Goal: Obtain resource: Obtain resource

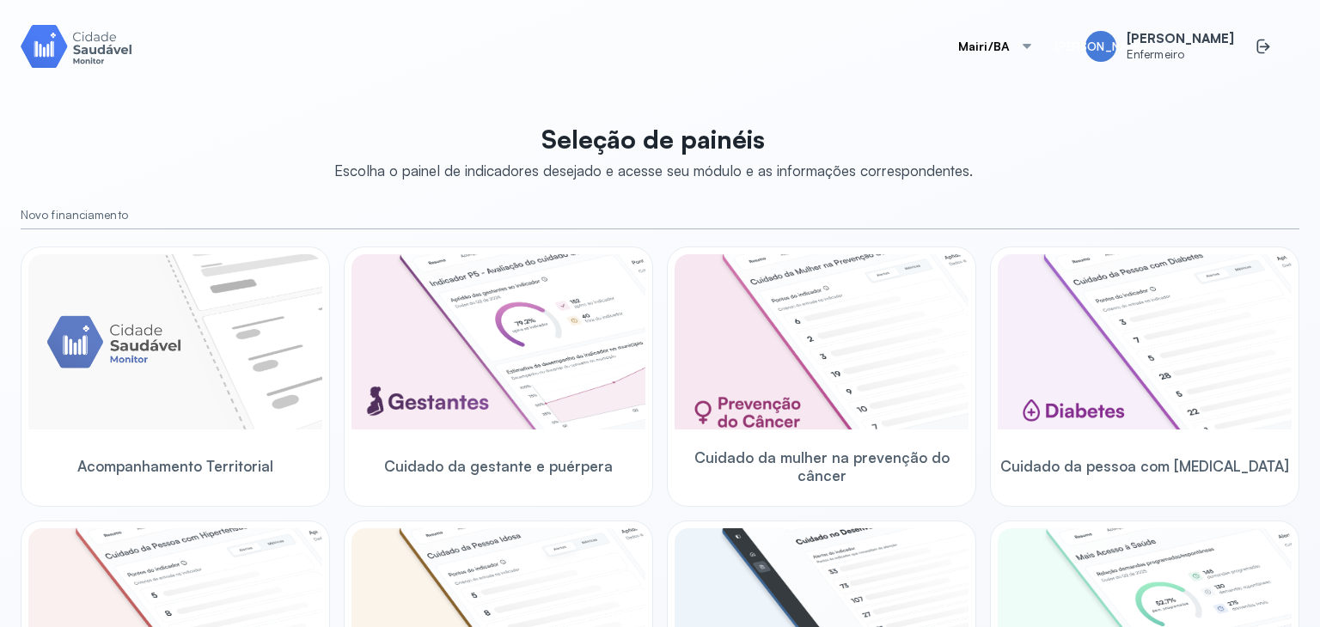
click at [477, 6] on div "Mairi/BA JA [PERSON_NAME] Enfermeiro Seleção de painéis Escolha o painel de ind…" at bounding box center [660, 334] width 1320 height 668
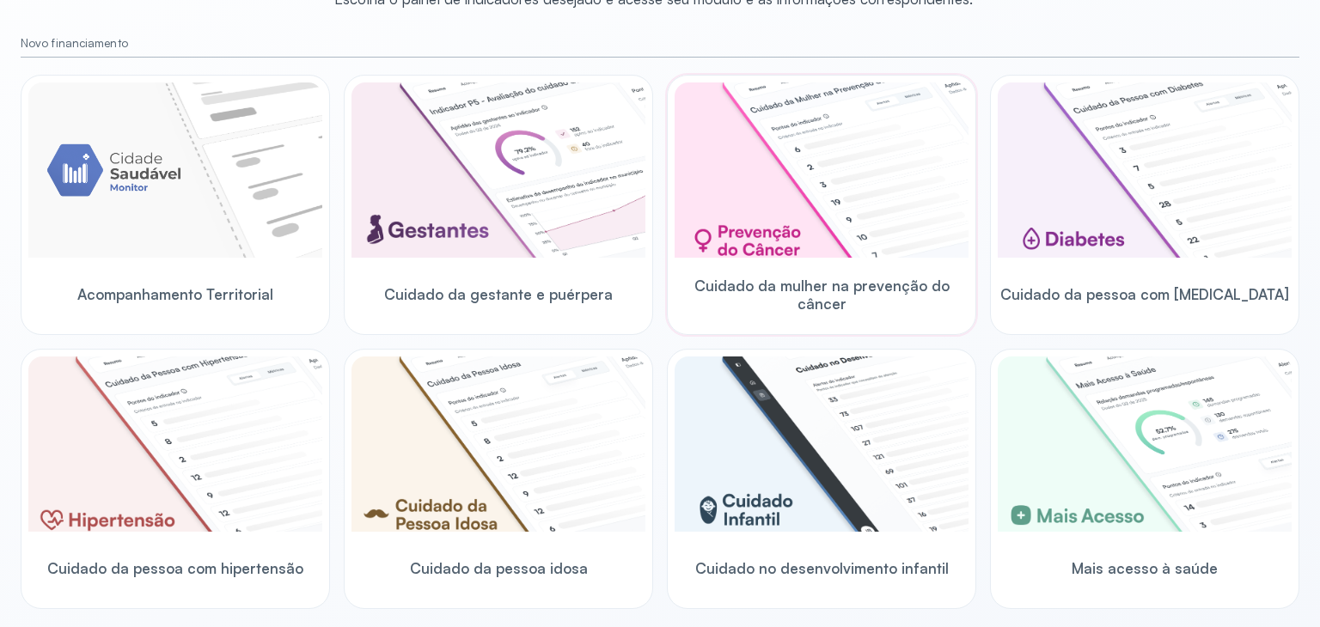
click at [841, 191] on img at bounding box center [821, 169] width 294 height 175
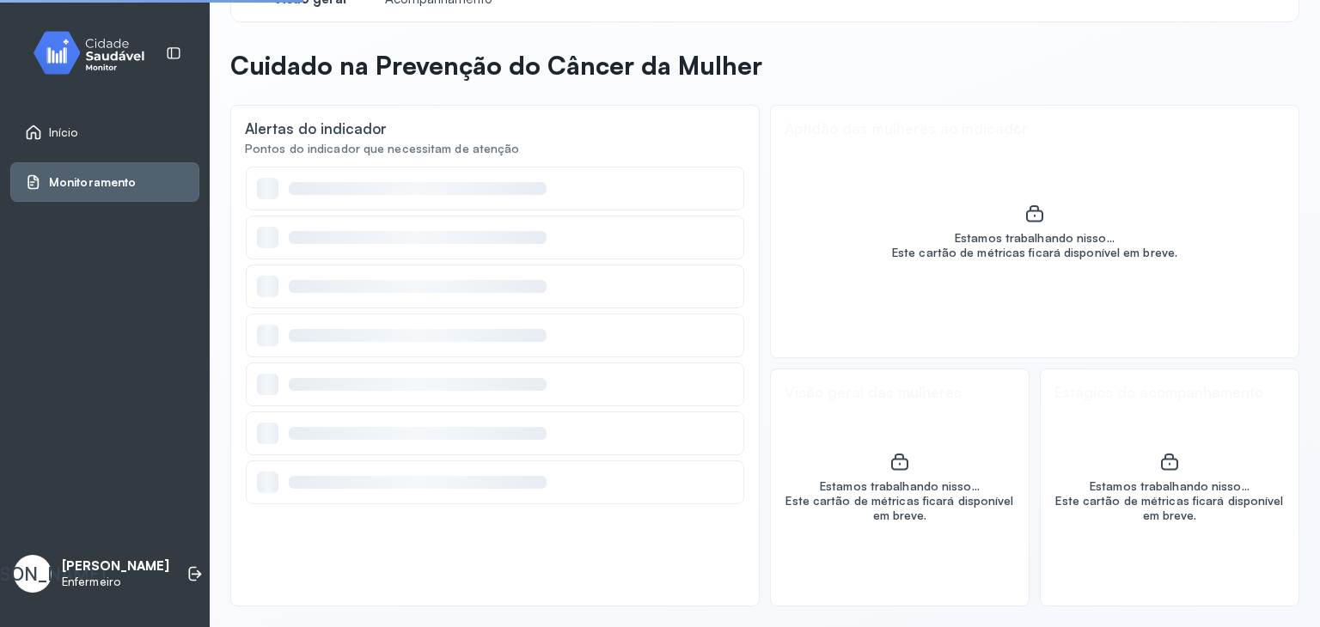
scroll to position [45, 0]
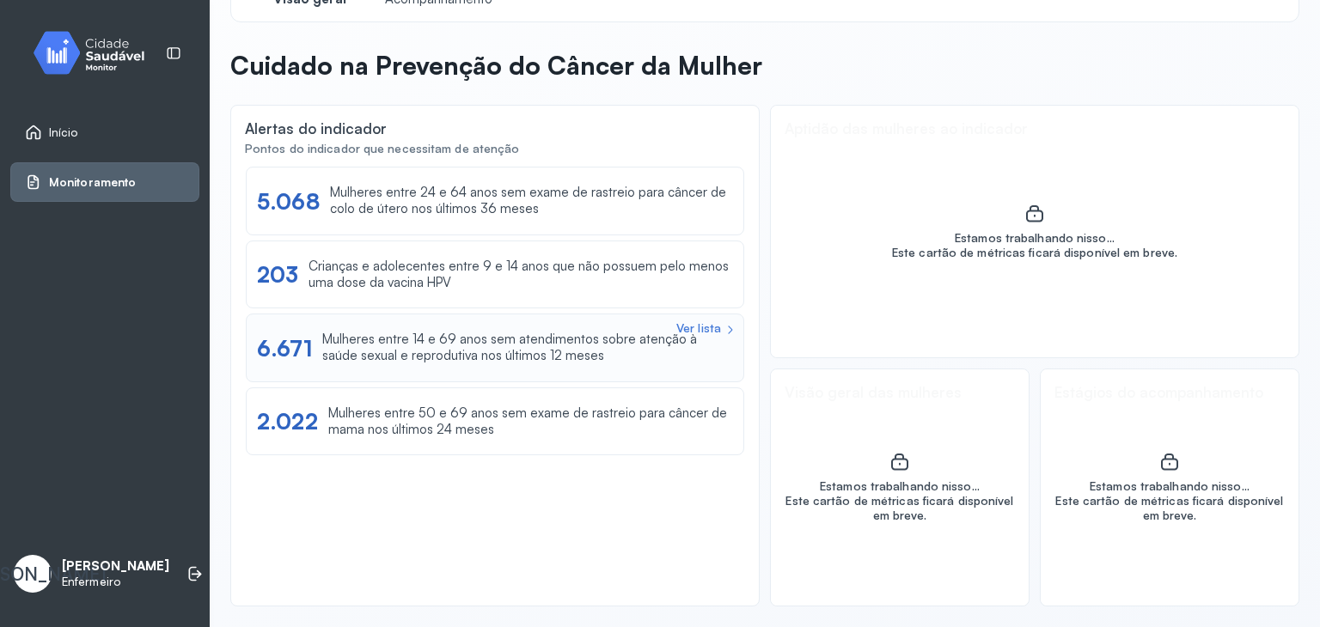
click at [505, 354] on div "Mulheres entre 14 e 69 anos sem atendimentos sobre atenção à saúde sexual e rep…" at bounding box center [527, 348] width 411 height 33
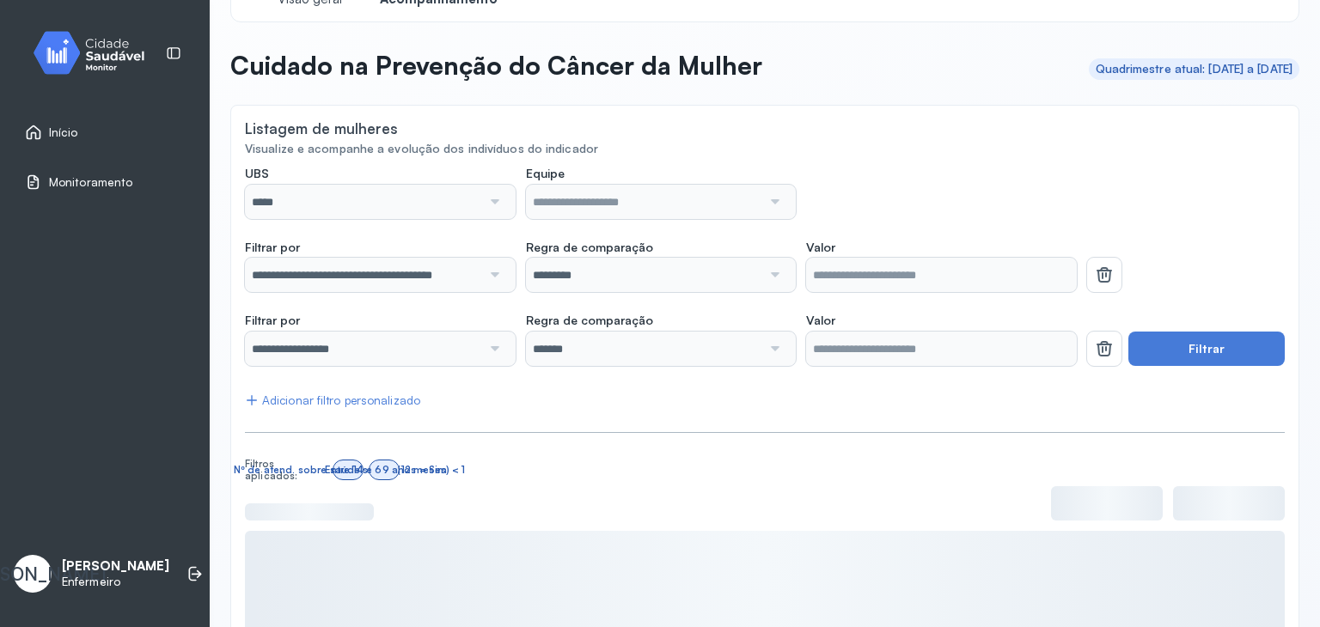
scroll to position [172, 0]
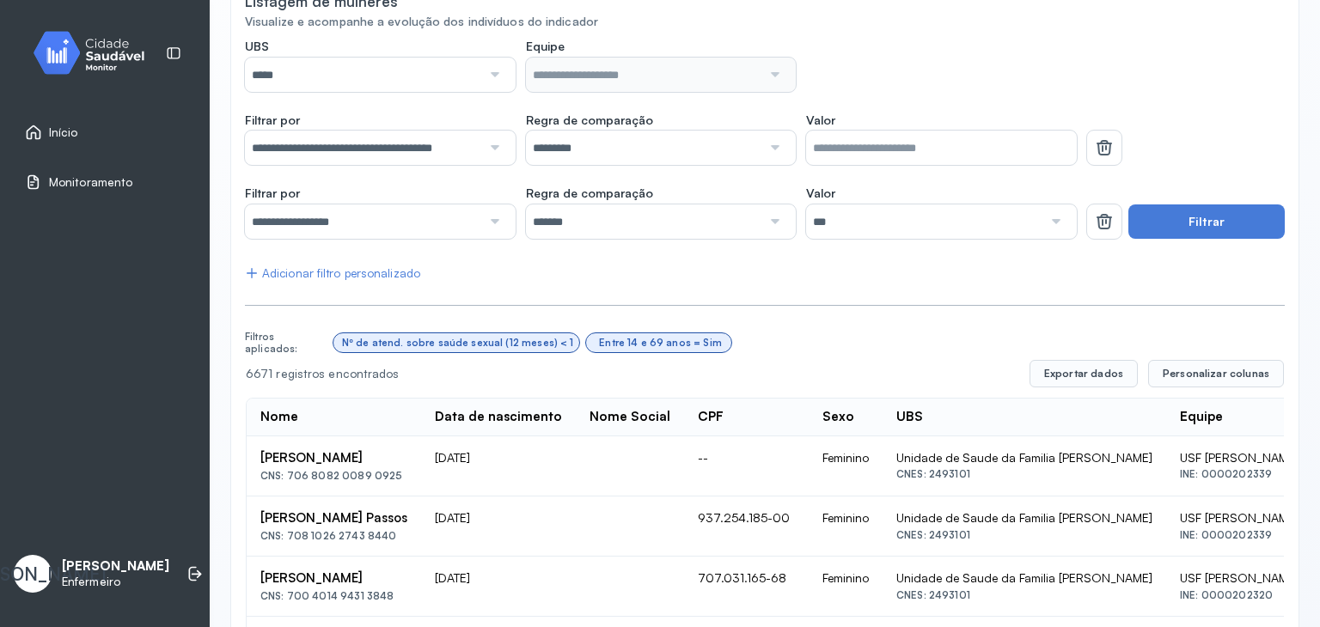
click at [495, 73] on div at bounding box center [493, 75] width 24 height 34
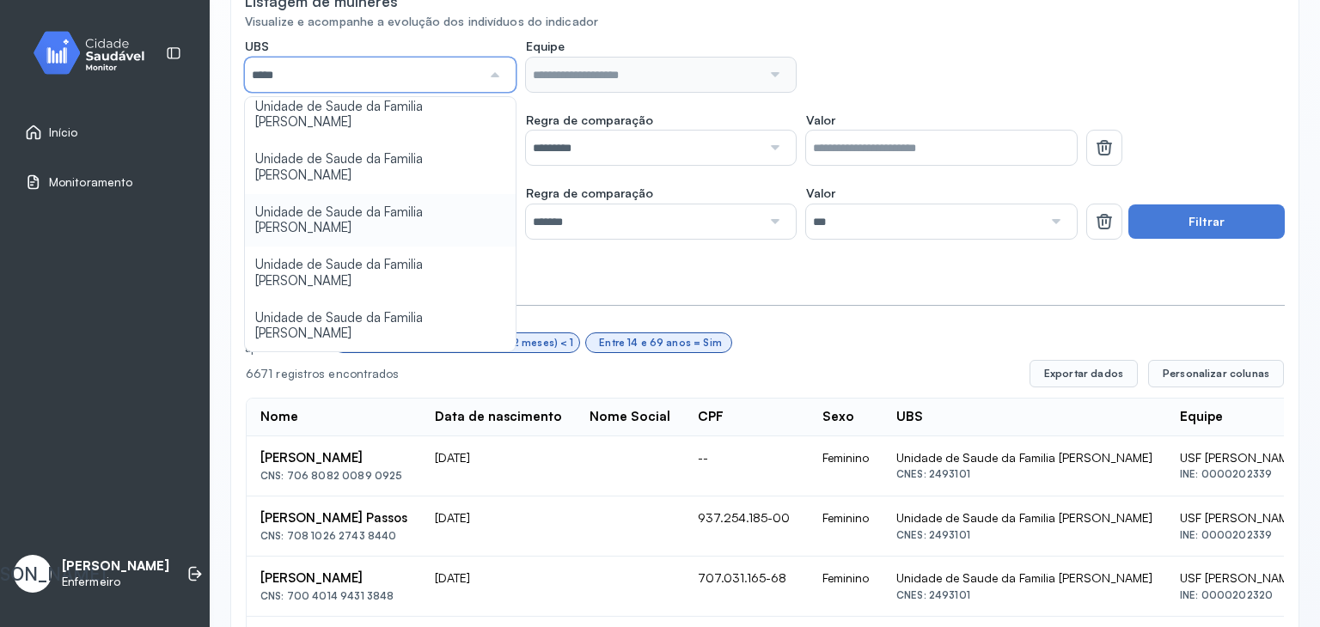
type input "*****"
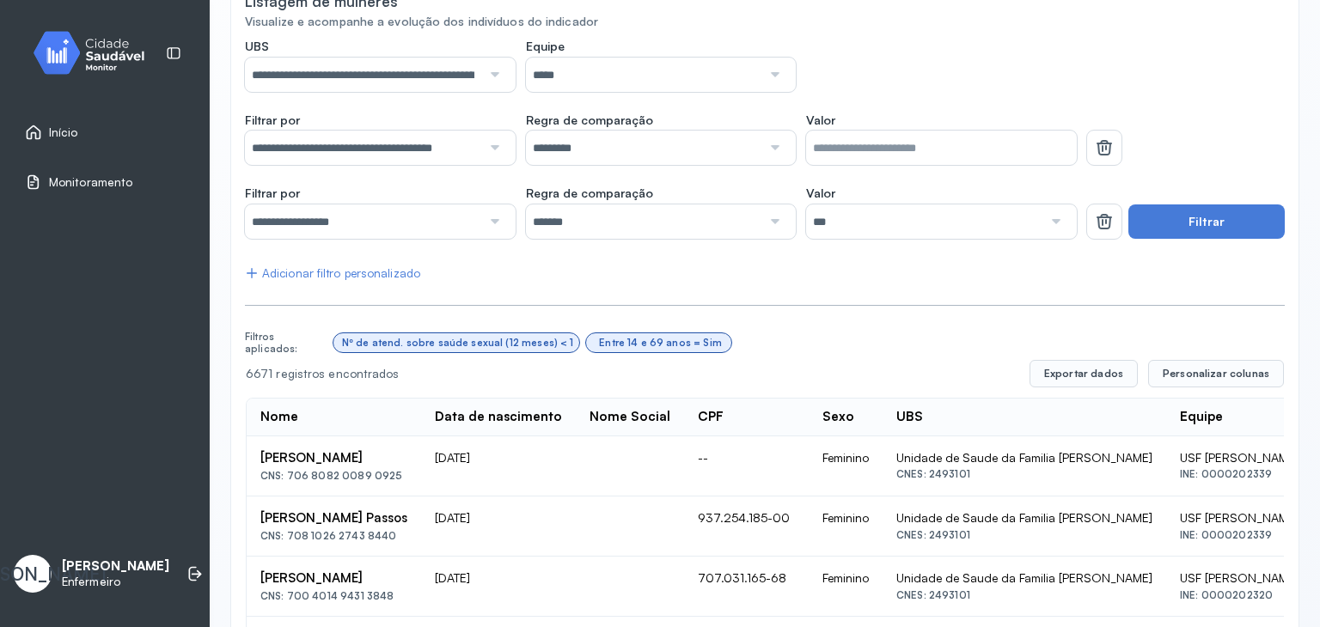
click at [1211, 211] on button "Filtrar" at bounding box center [1206, 221] width 156 height 34
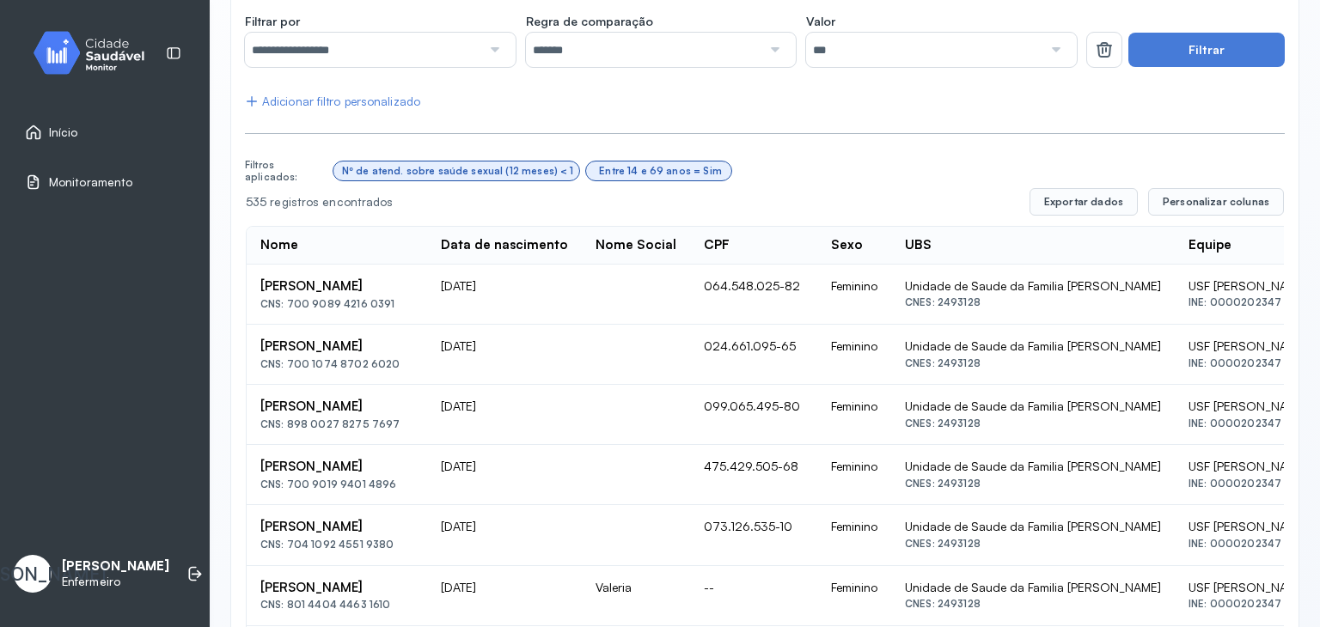
scroll to position [430, 0]
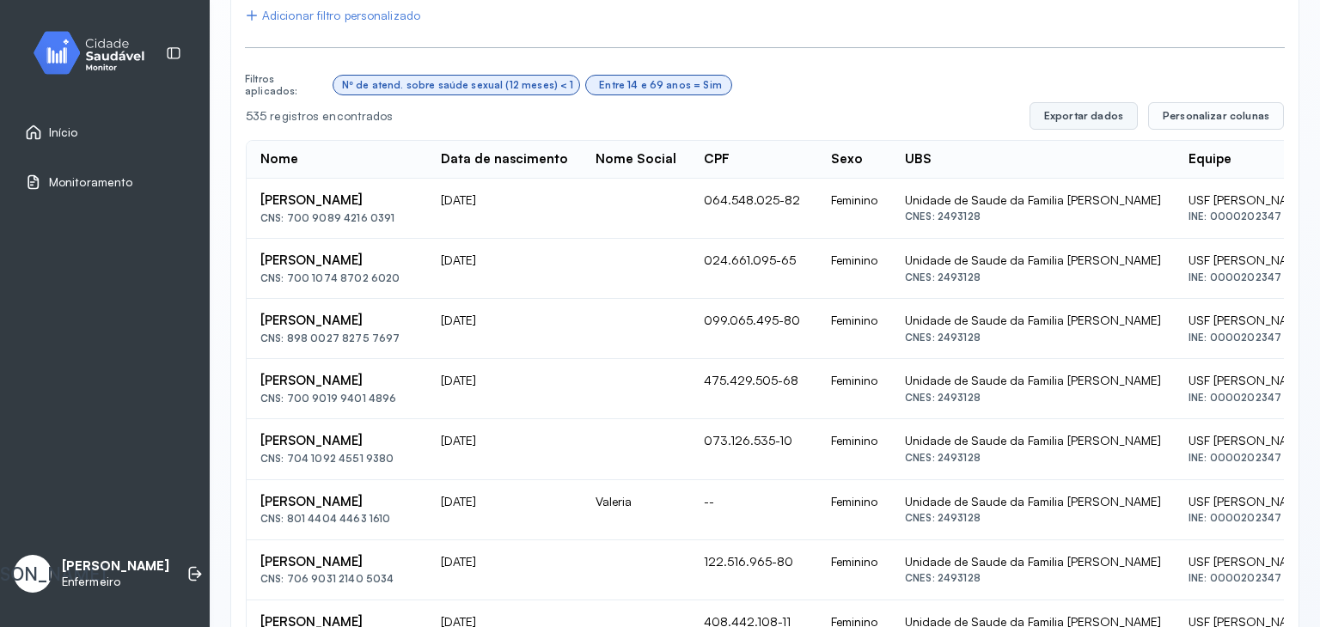
click at [1067, 115] on button "Exportar dados" at bounding box center [1083, 115] width 108 height 27
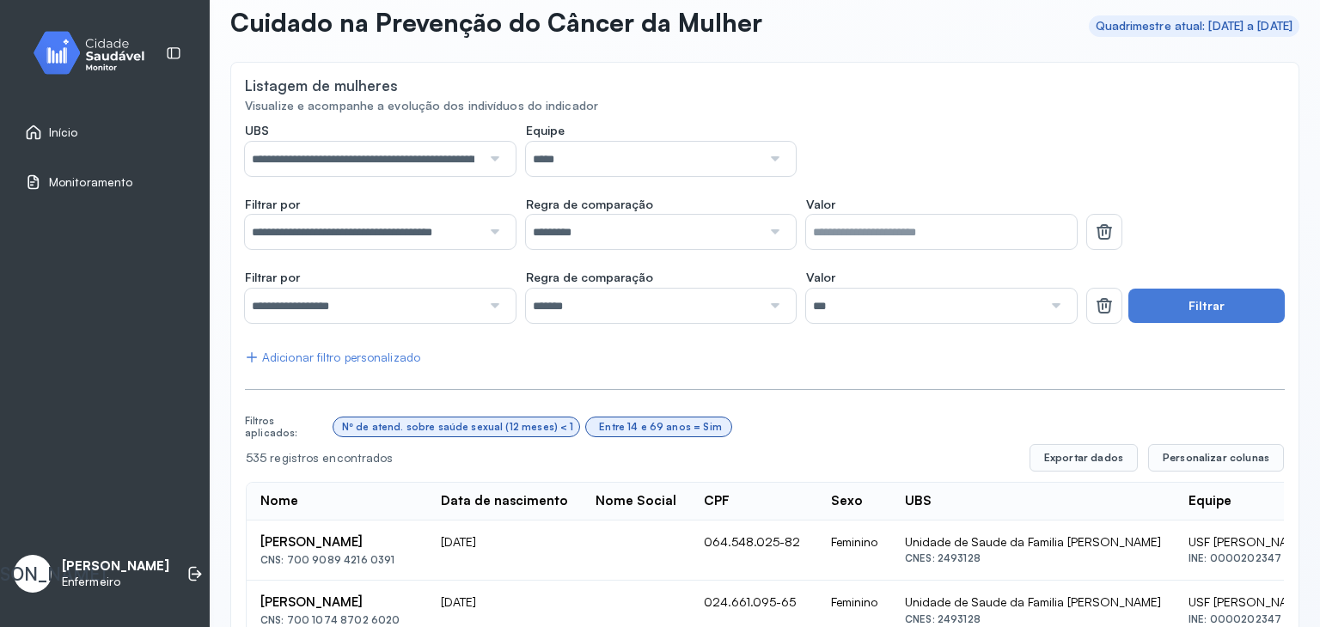
scroll to position [0, 0]
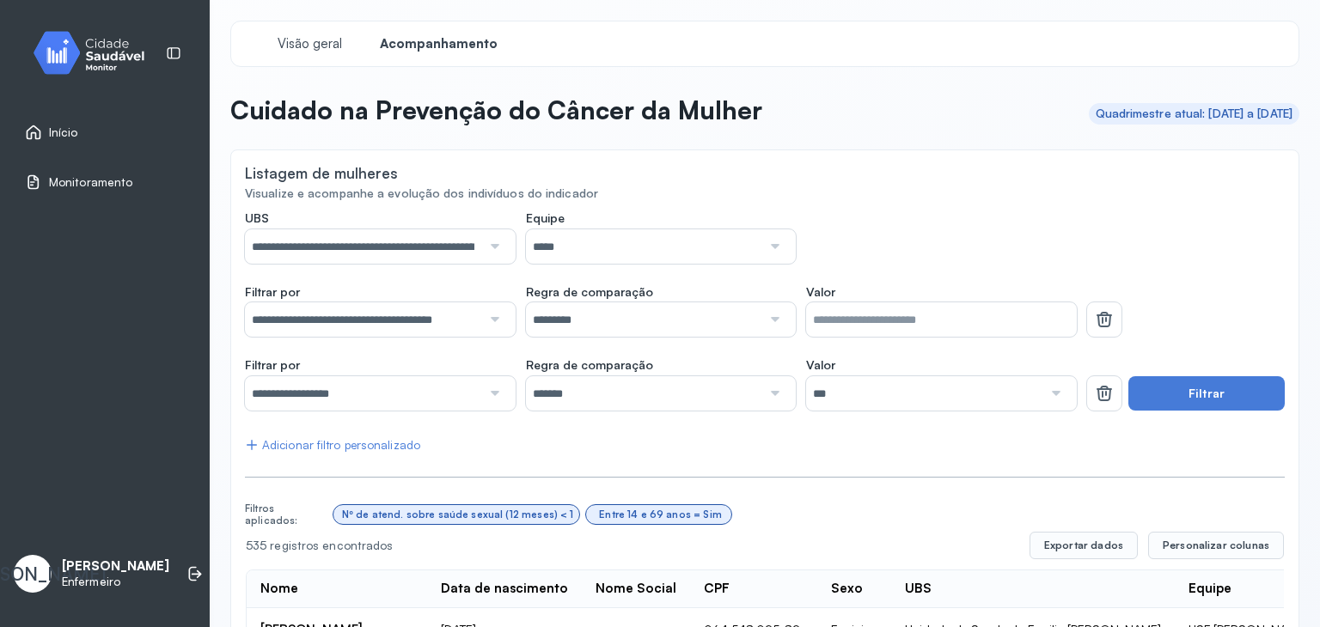
click at [62, 133] on span "Início" at bounding box center [63, 132] width 29 height 15
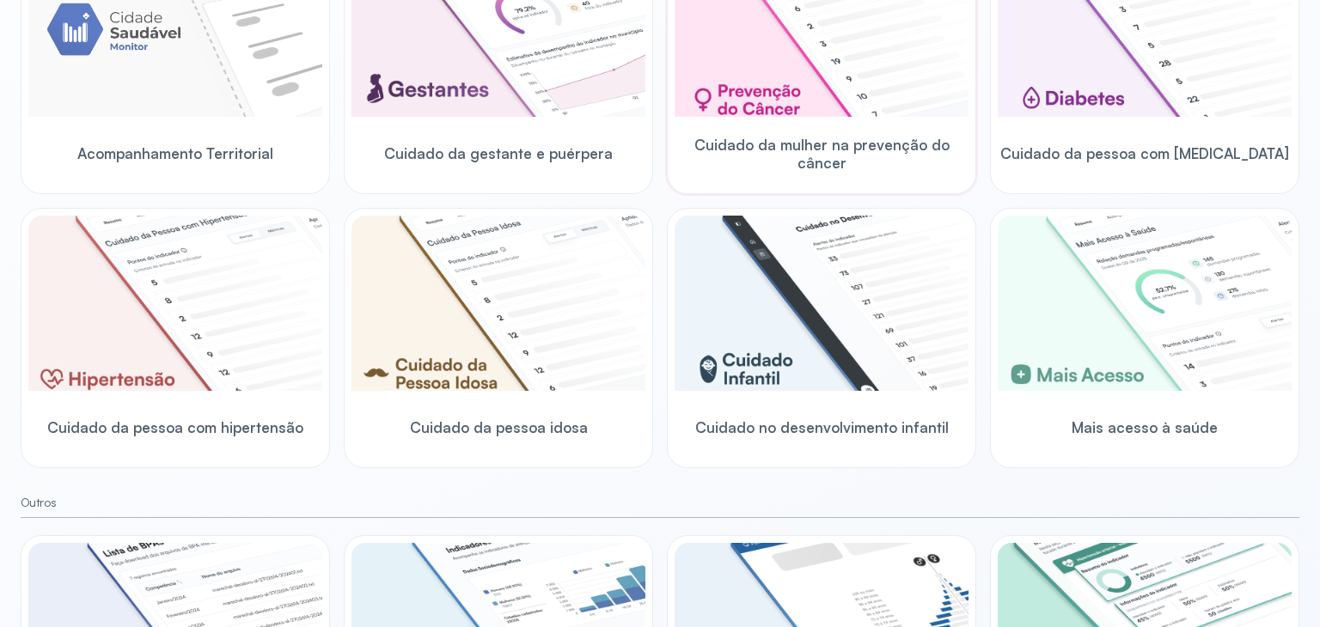
scroll to position [344, 0]
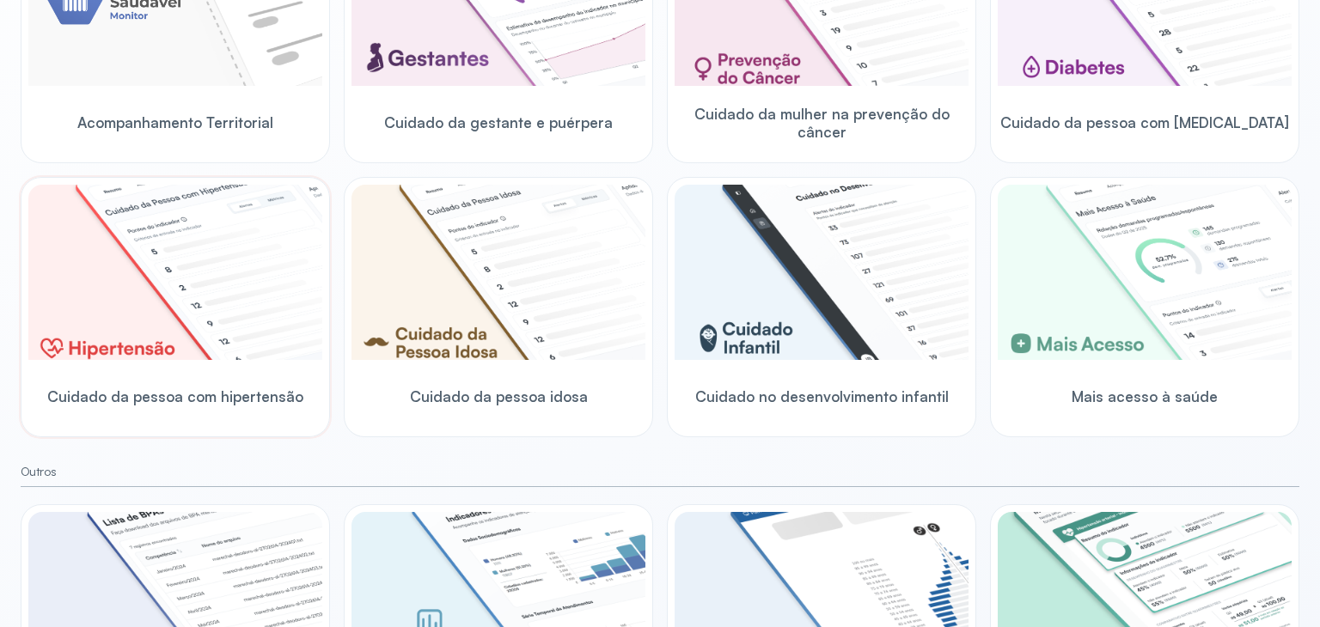
click at [201, 227] on img at bounding box center [175, 272] width 294 height 175
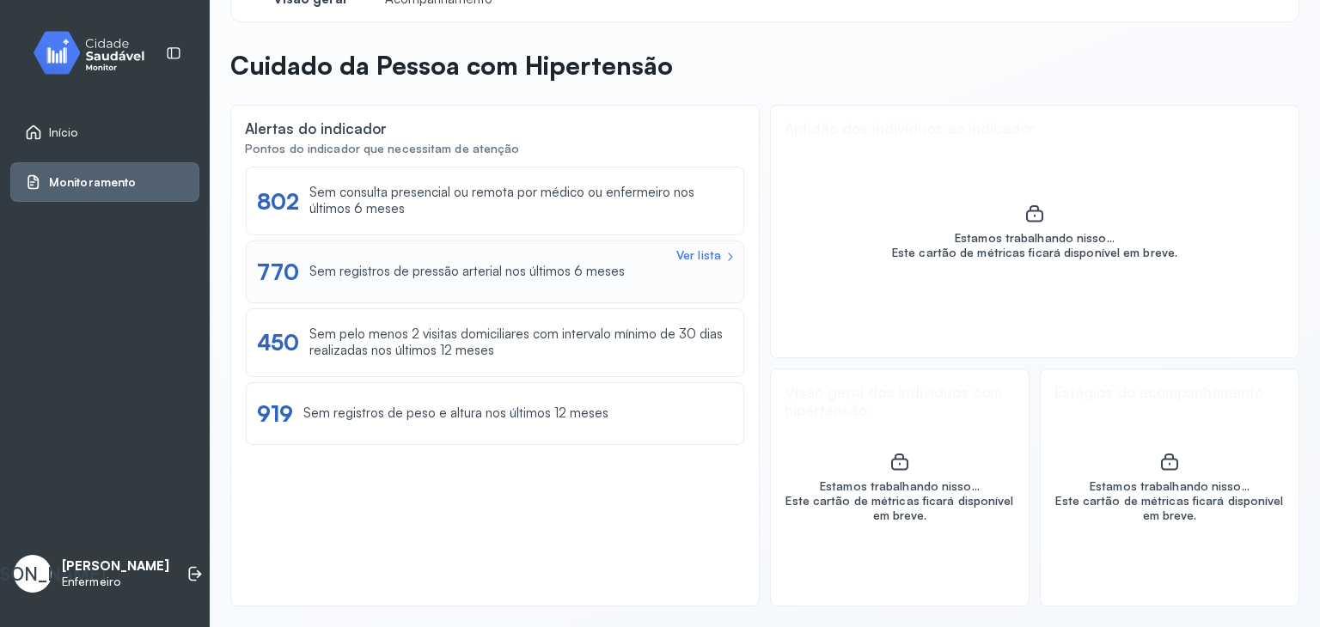
click at [445, 279] on div "Ver lista 770 Sem registros de pressão arterial nos últimos 6 meses" at bounding box center [495, 272] width 476 height 27
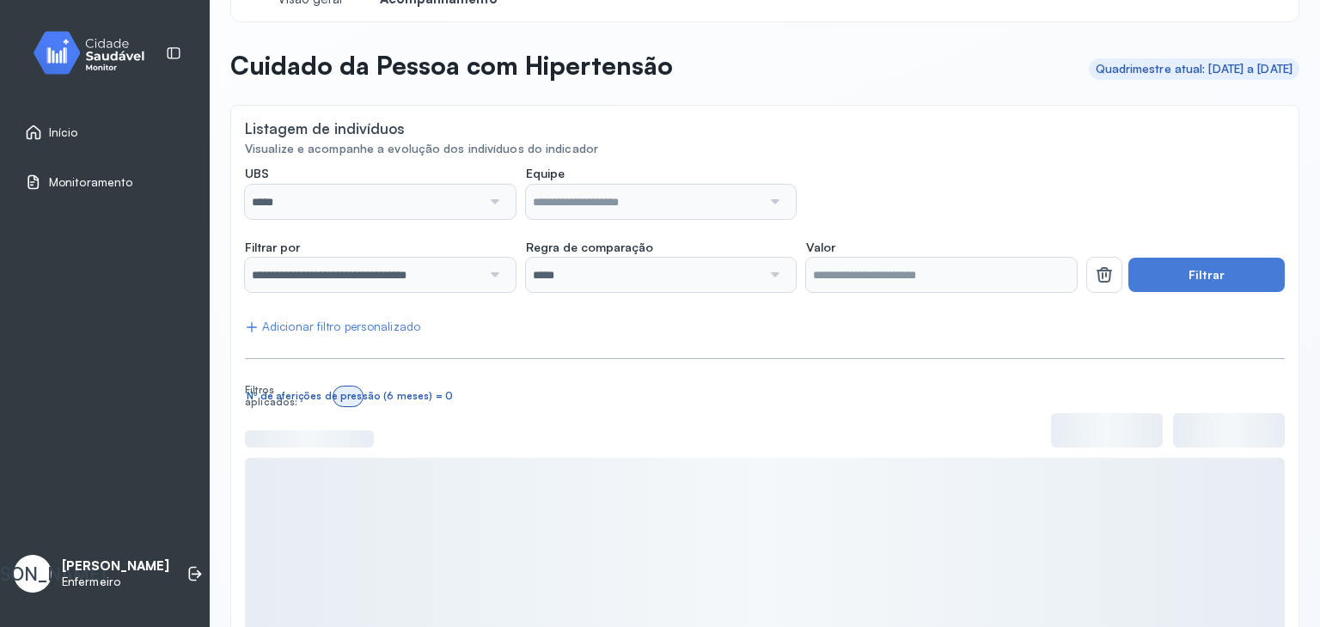
scroll to position [168, 0]
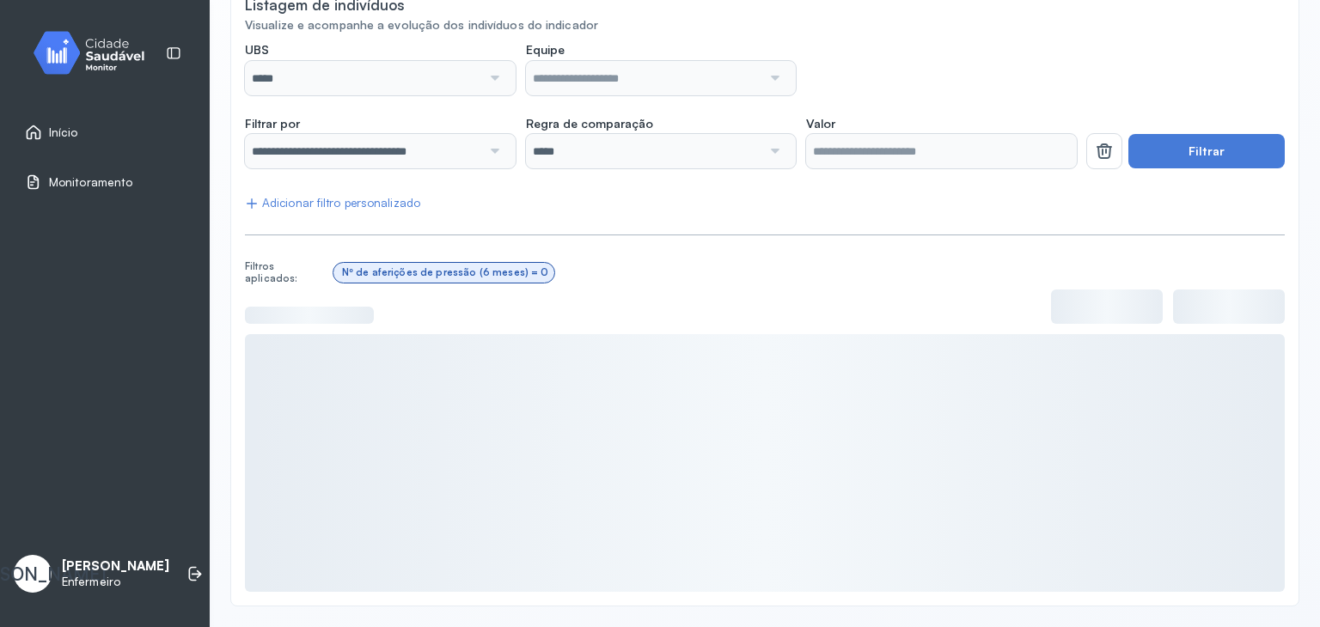
click at [485, 82] on div at bounding box center [493, 78] width 24 height 34
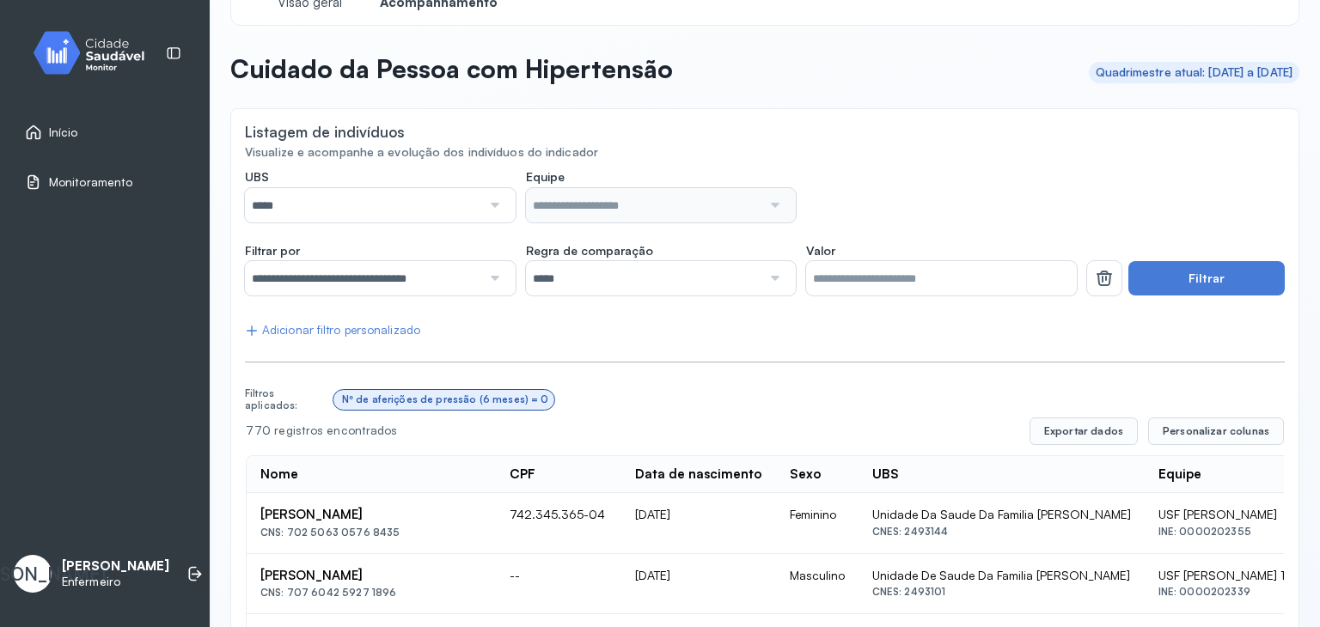
scroll to position [0, 0]
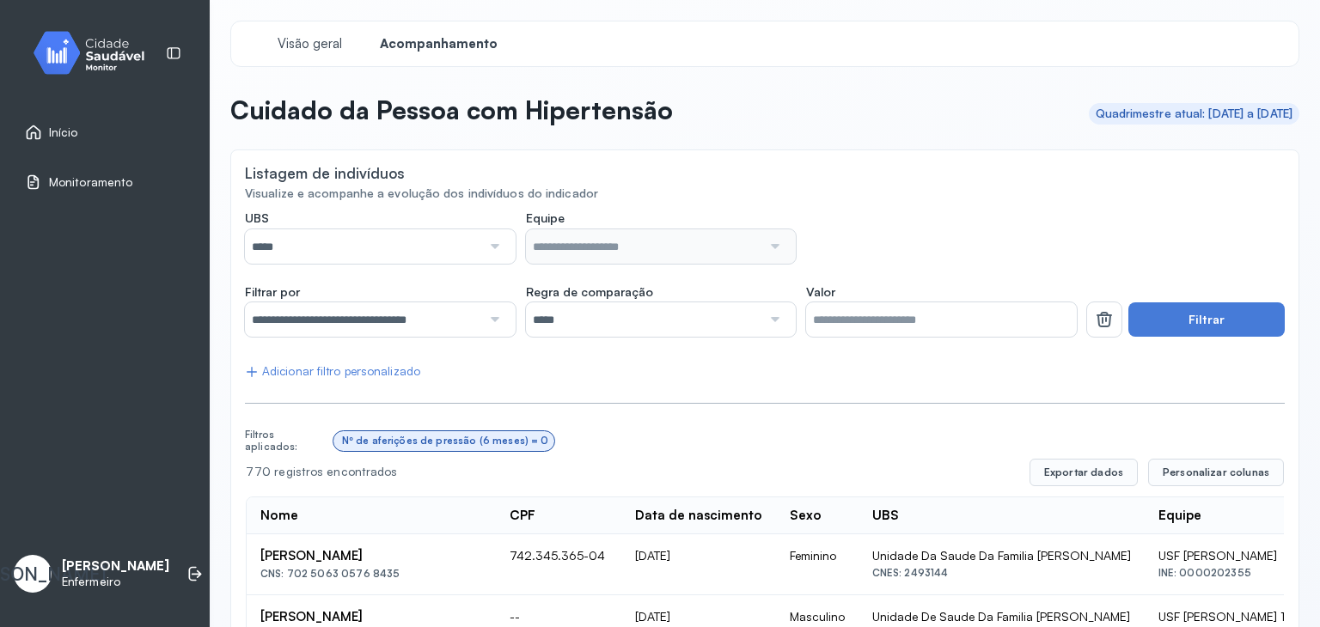
click at [481, 245] on div at bounding box center [493, 246] width 24 height 34
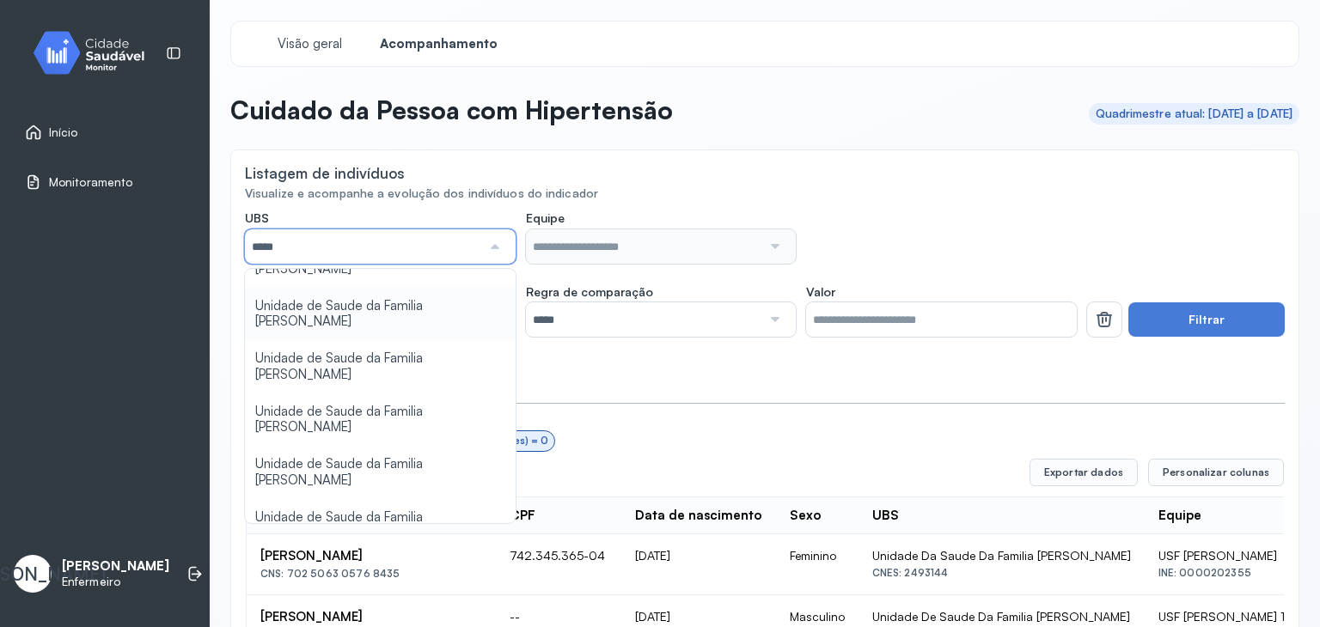
scroll to position [172, 0]
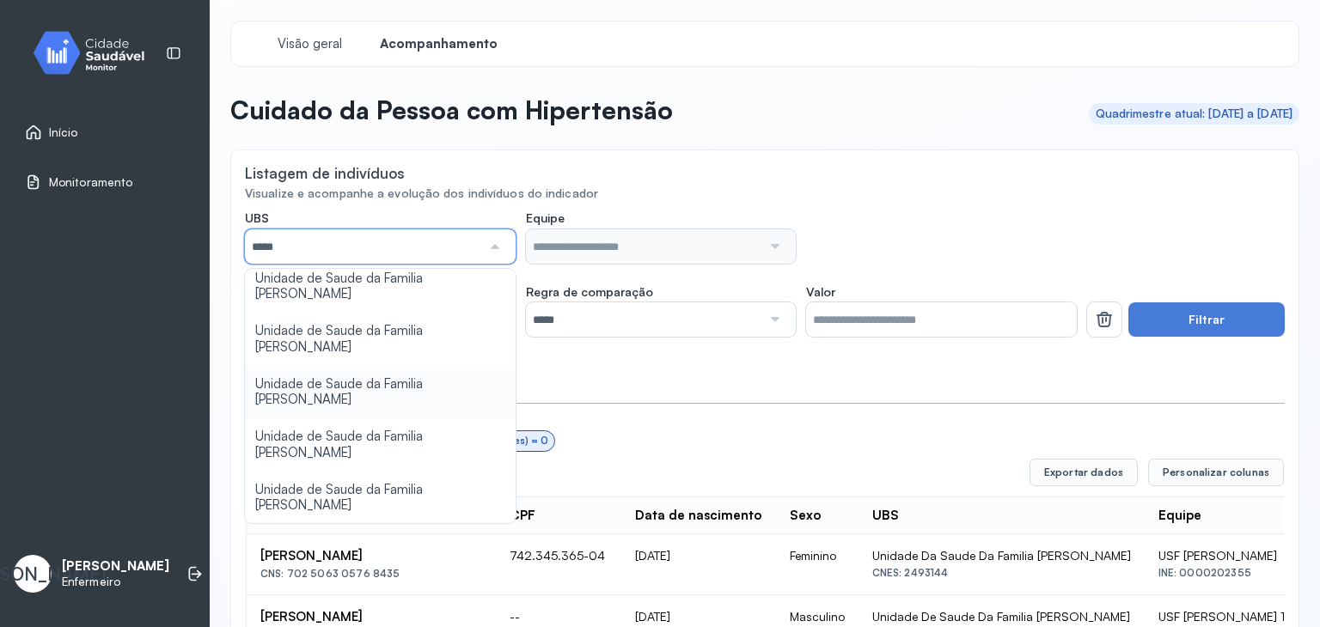
type input "*****"
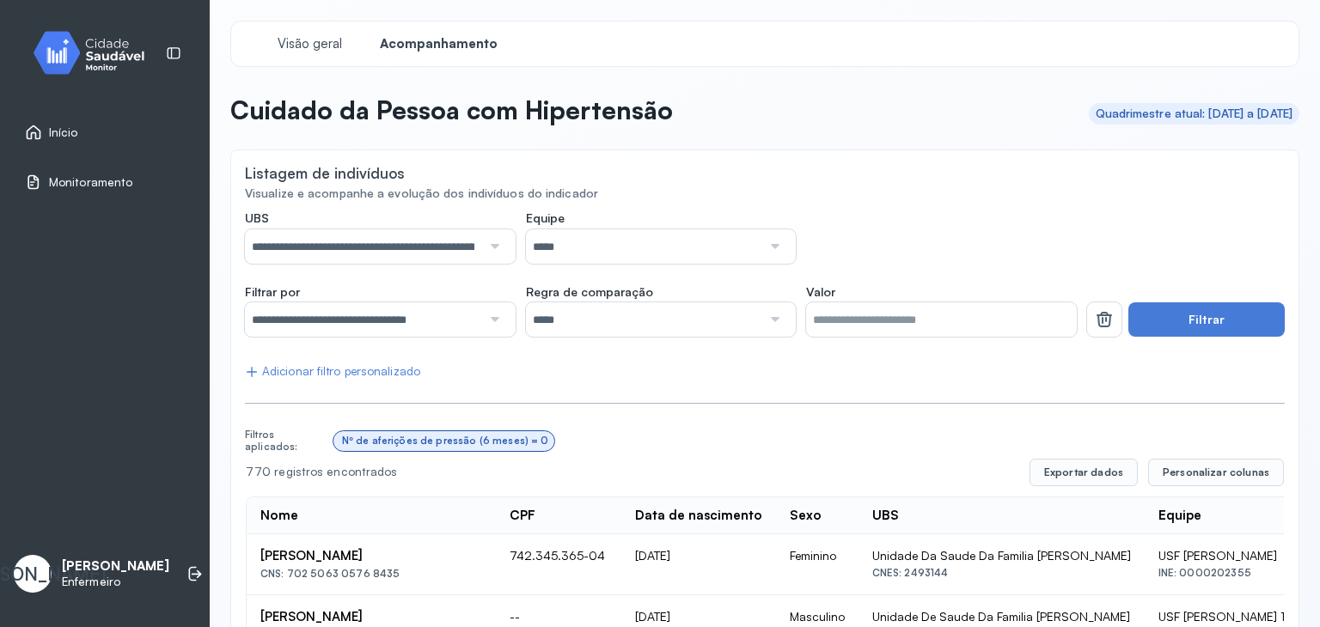
click at [1192, 318] on button "Filtrar" at bounding box center [1206, 319] width 156 height 34
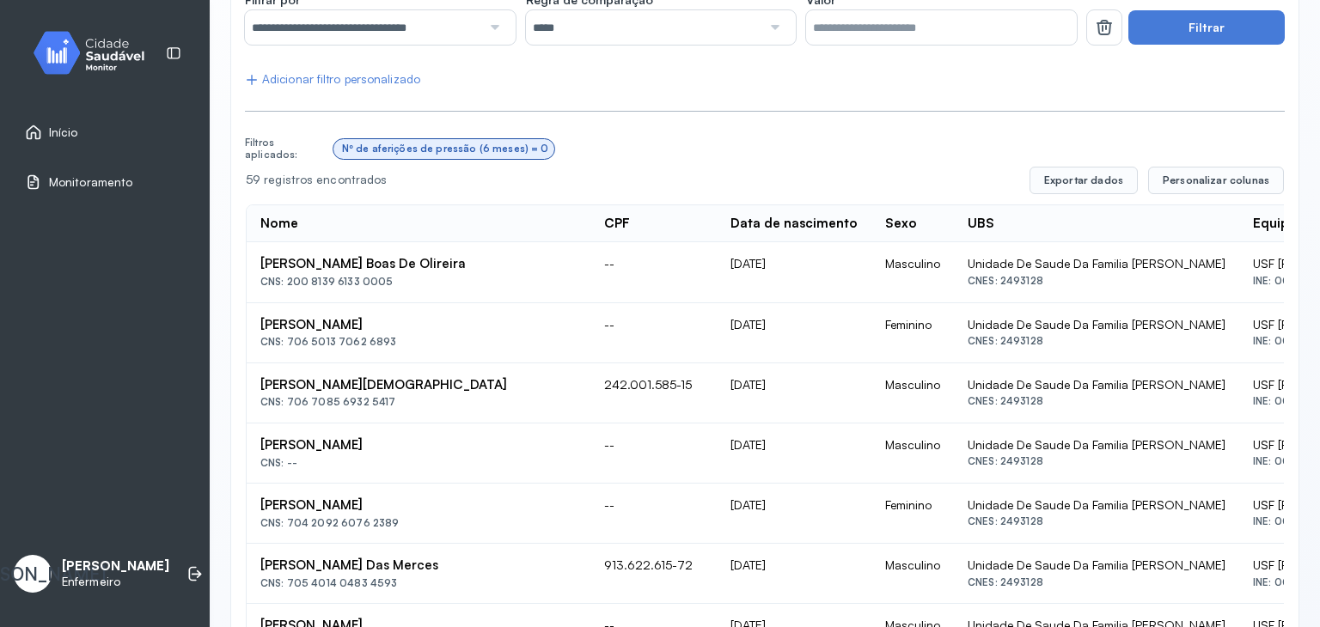
scroll to position [340, 0]
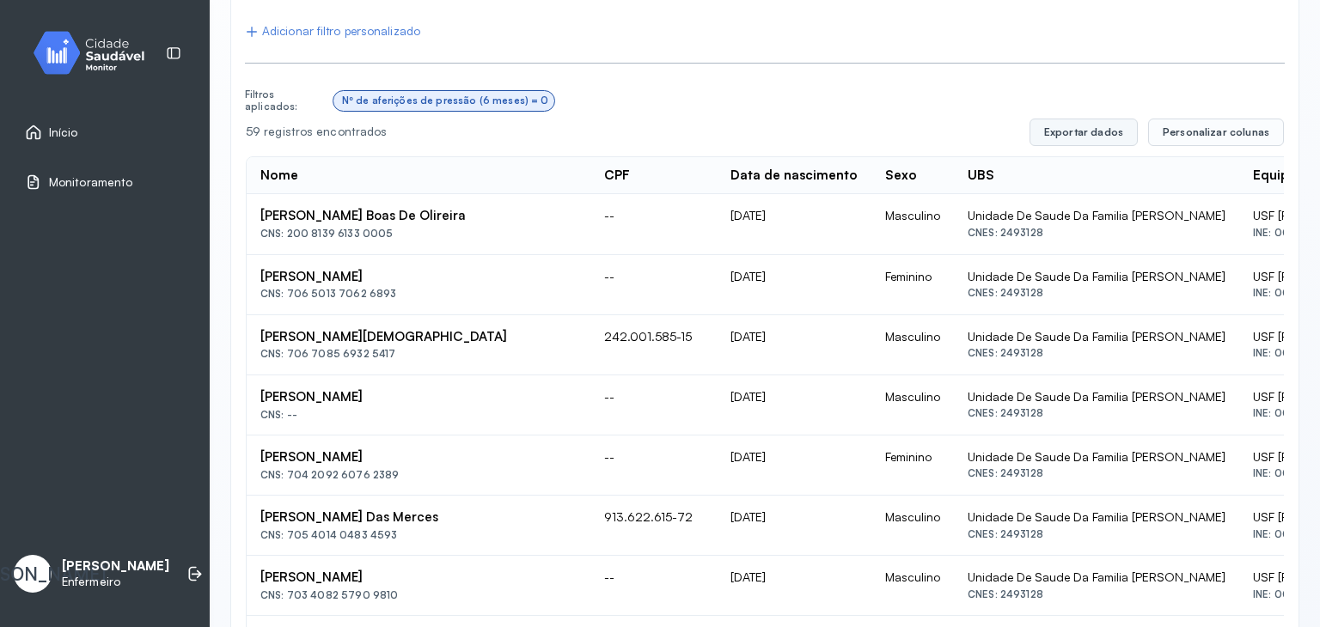
click at [1096, 128] on button "Exportar dados" at bounding box center [1083, 132] width 108 height 27
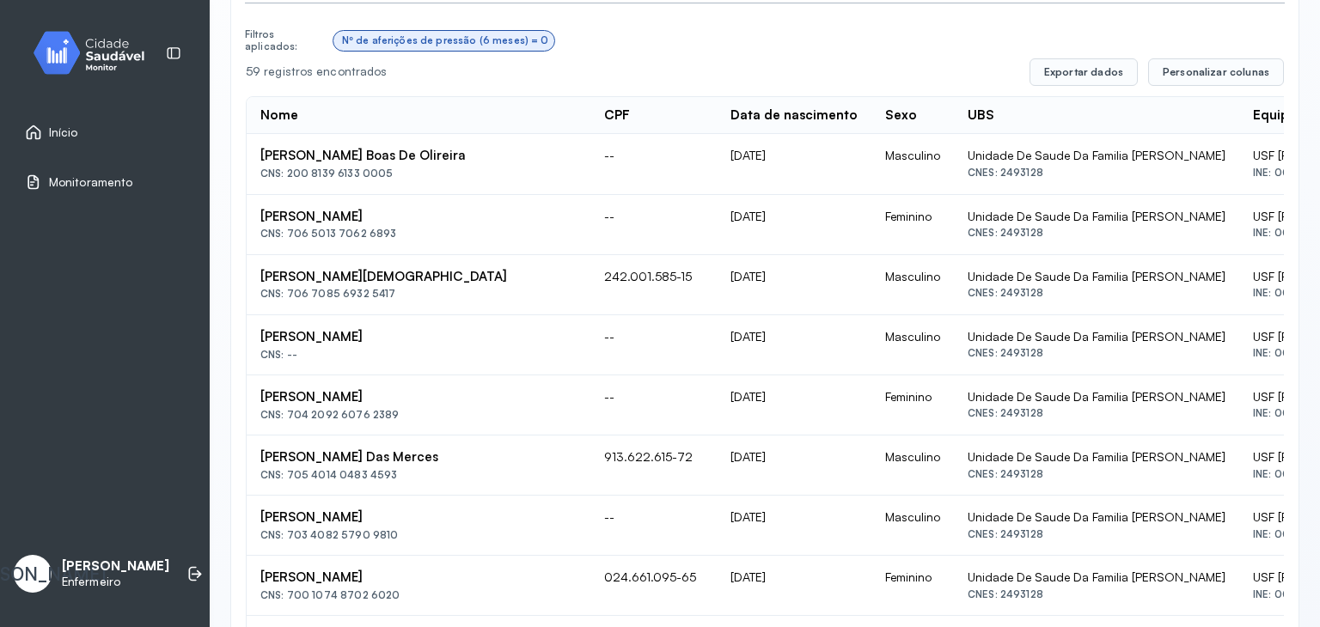
scroll to position [426, 0]
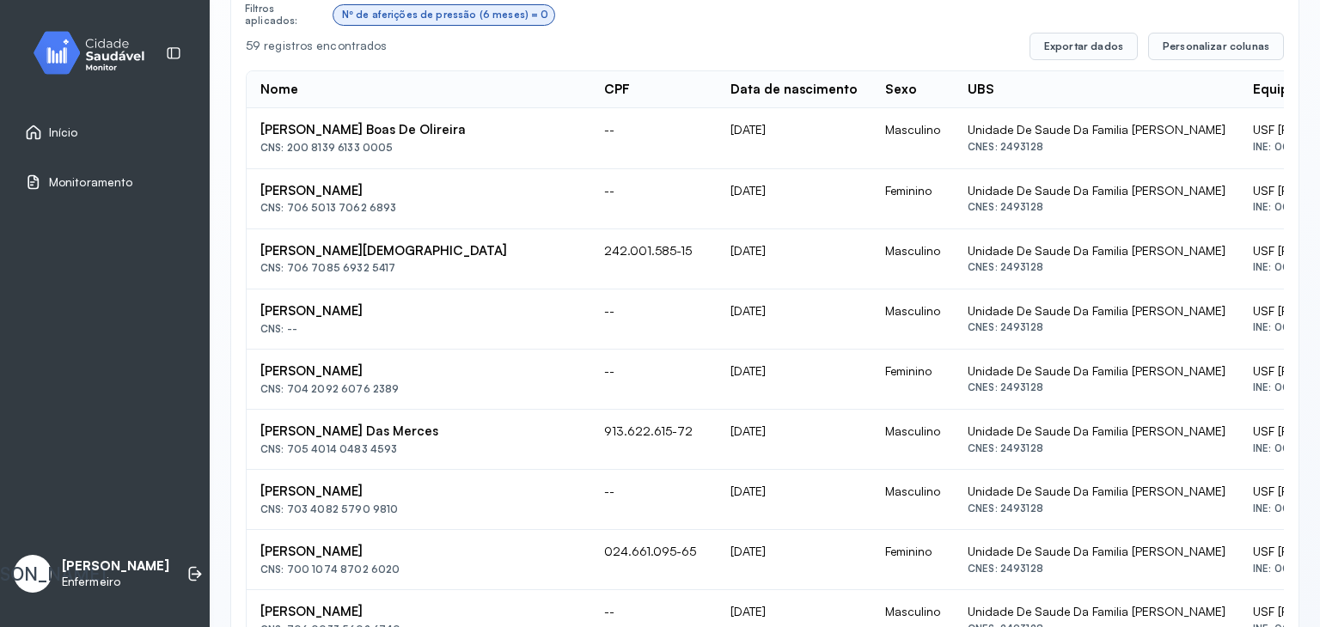
drag, startPoint x: 260, startPoint y: 487, endPoint x: 378, endPoint y: 488, distance: 117.7
click at [378, 488] on div "[PERSON_NAME]" at bounding box center [418, 492] width 316 height 16
copy div "[PERSON_NAME]"
drag, startPoint x: 263, startPoint y: 193, endPoint x: 430, endPoint y: 187, distance: 166.8
click at [430, 187] on div "[PERSON_NAME]" at bounding box center [418, 191] width 316 height 16
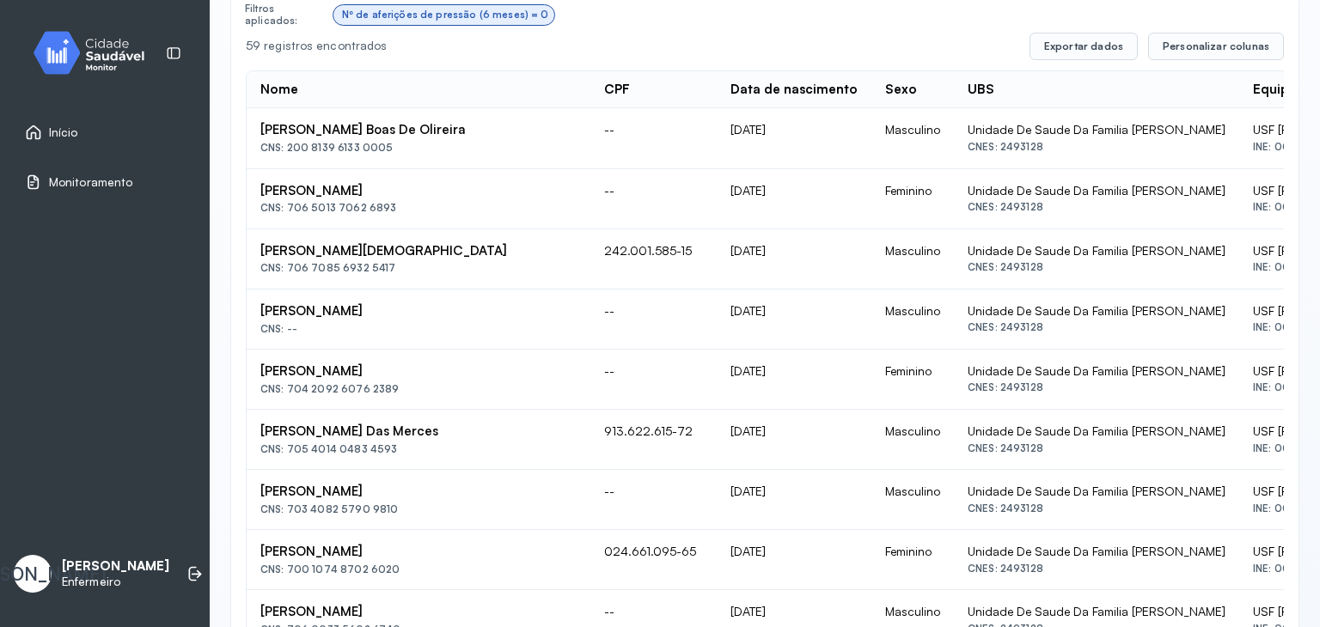
copy div "[PERSON_NAME]"
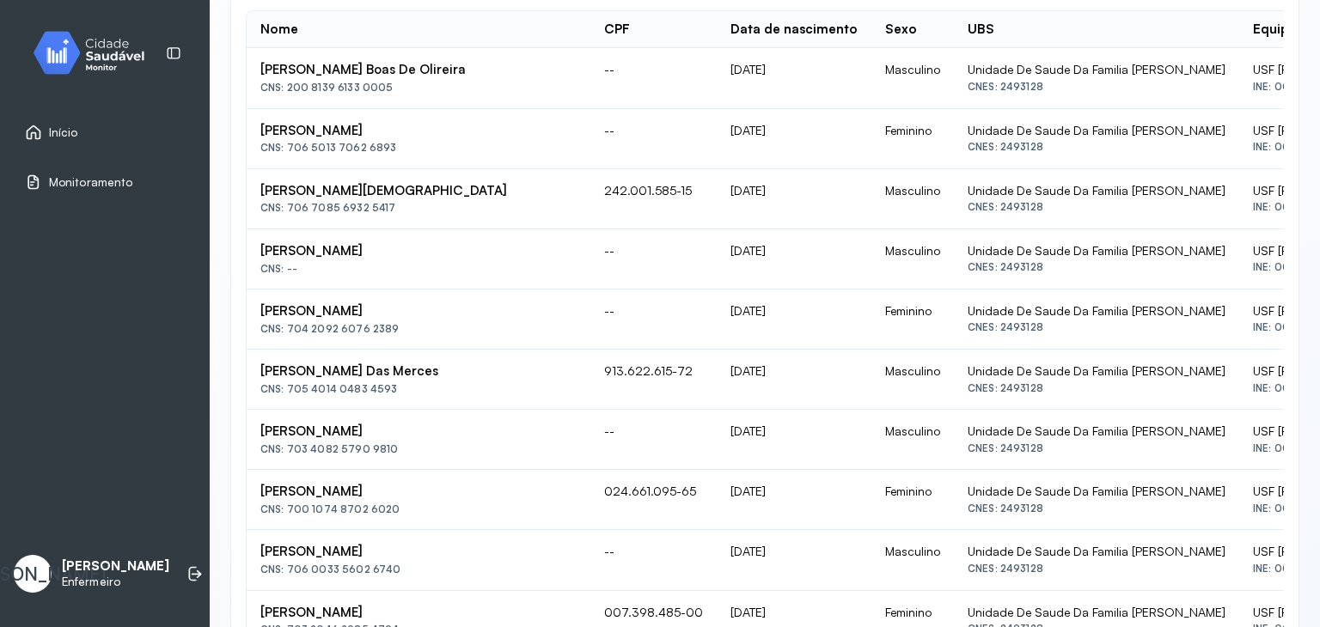
scroll to position [512, 0]
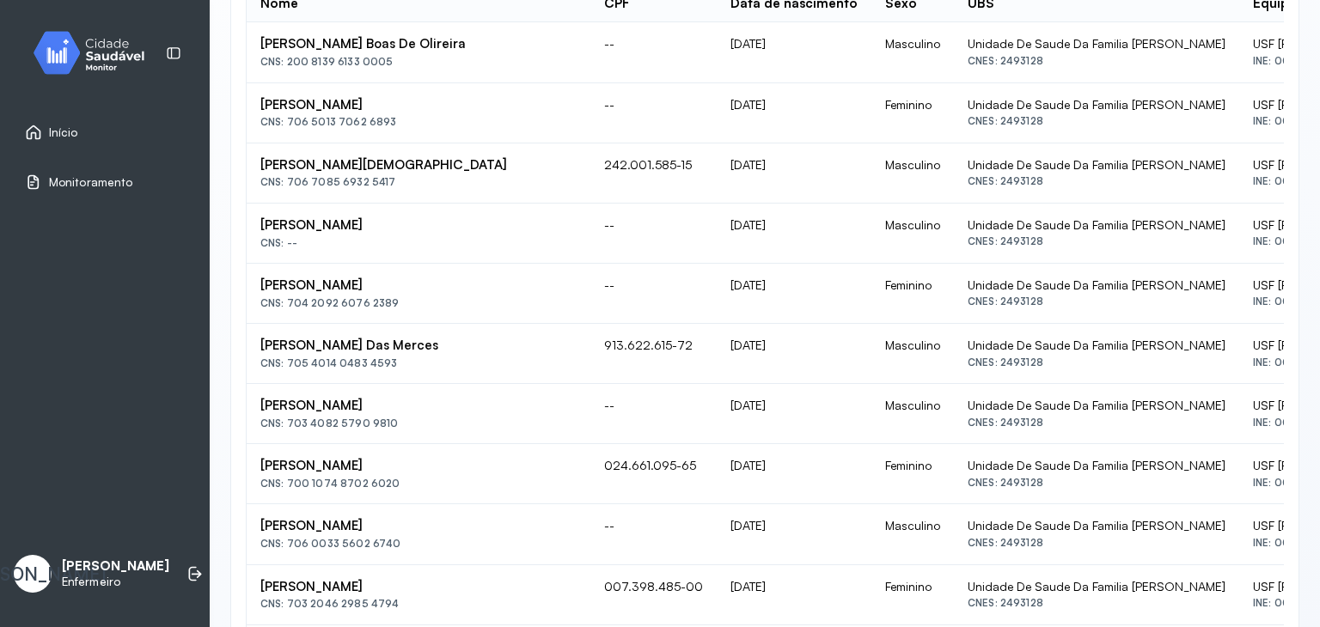
drag, startPoint x: 266, startPoint y: 224, endPoint x: 412, endPoint y: 213, distance: 146.5
click at [412, 213] on td "[PERSON_NAME] CNS: --" at bounding box center [419, 234] width 344 height 60
click at [442, 247] on td "[PERSON_NAME] CNS: --" at bounding box center [419, 234] width 344 height 60
drag, startPoint x: 260, startPoint y: 226, endPoint x: 409, endPoint y: 233, distance: 148.8
click at [409, 233] on div "[PERSON_NAME] CNS: --" at bounding box center [418, 233] width 316 height 32
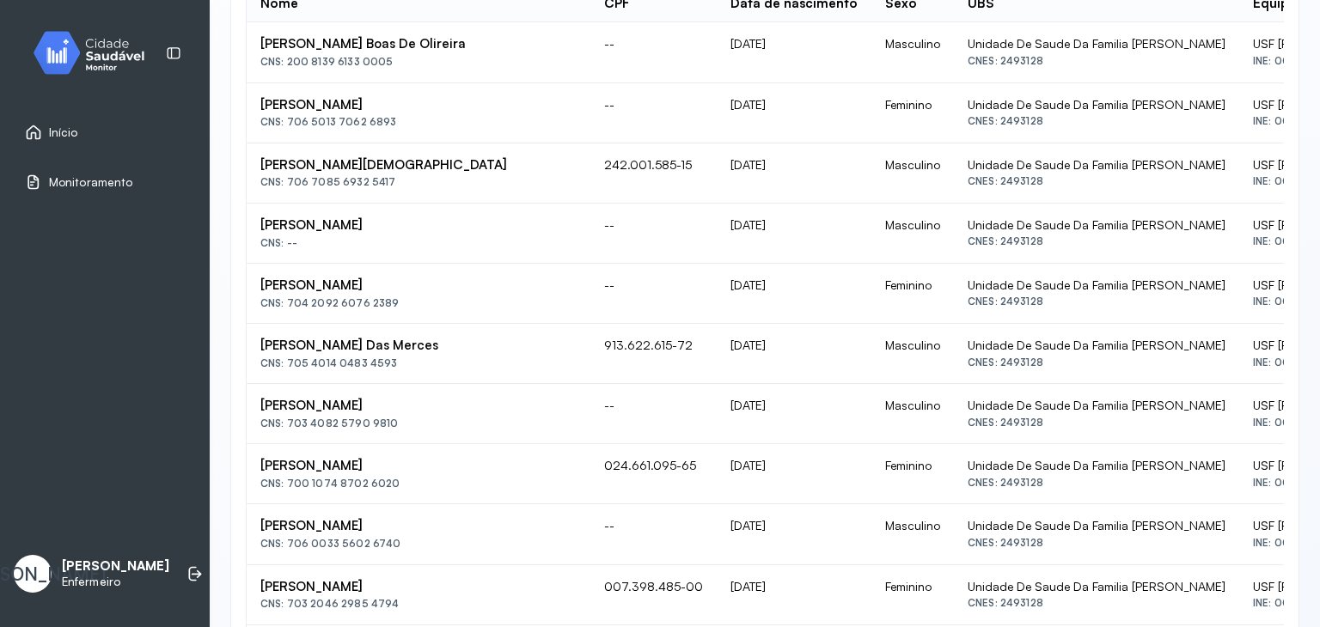
copy div "[PERSON_NAME] CNS: --"
click at [423, 338] on div "[PERSON_NAME] Das Merces" at bounding box center [418, 346] width 316 height 16
drag, startPoint x: 260, startPoint y: 284, endPoint x: 467, endPoint y: 282, distance: 207.1
click at [467, 282] on tr "[PERSON_NAME] CNS: 704 2092 6076 2389 -- [DATE] Feminino Unidade De Saude Da Fa…" at bounding box center [816, 294] width 1138 height 60
copy td "[PERSON_NAME] CNS: 704 2092 6076 2389"
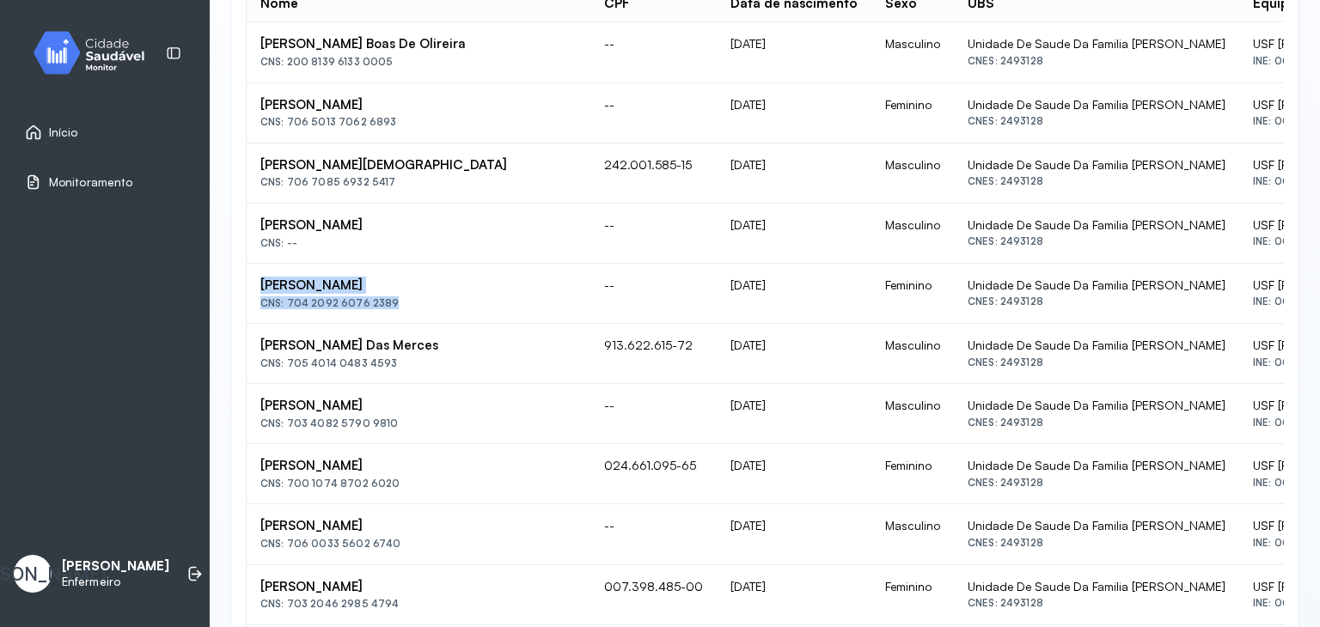
drag, startPoint x: 258, startPoint y: 343, endPoint x: 432, endPoint y: 355, distance: 174.8
click at [432, 355] on td "[PERSON_NAME] Das Merces CNS: 705 4014 0483 4593" at bounding box center [419, 354] width 344 height 60
copy div "[PERSON_NAME] Das Merces CNS: 705 4014 0483 4593"
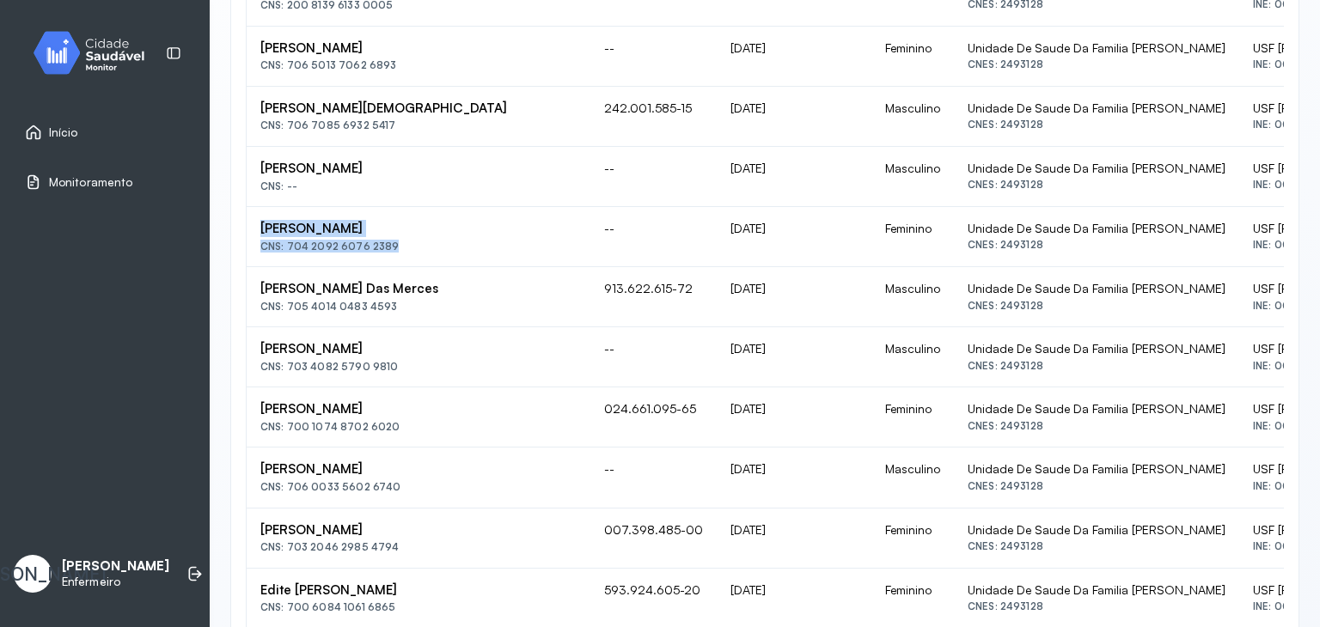
scroll to position [598, 0]
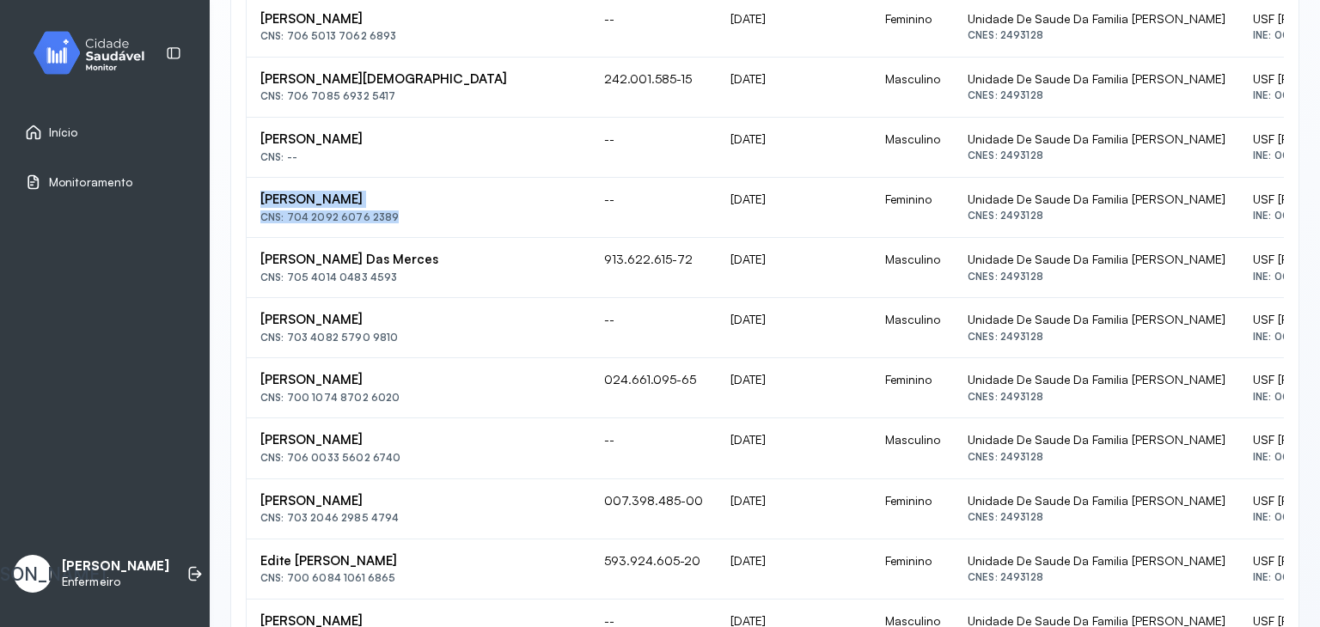
drag, startPoint x: 276, startPoint y: 443, endPoint x: 430, endPoint y: 435, distance: 154.0
click at [430, 435] on div "[PERSON_NAME]" at bounding box center [418, 440] width 316 height 16
copy div "[PERSON_NAME]"
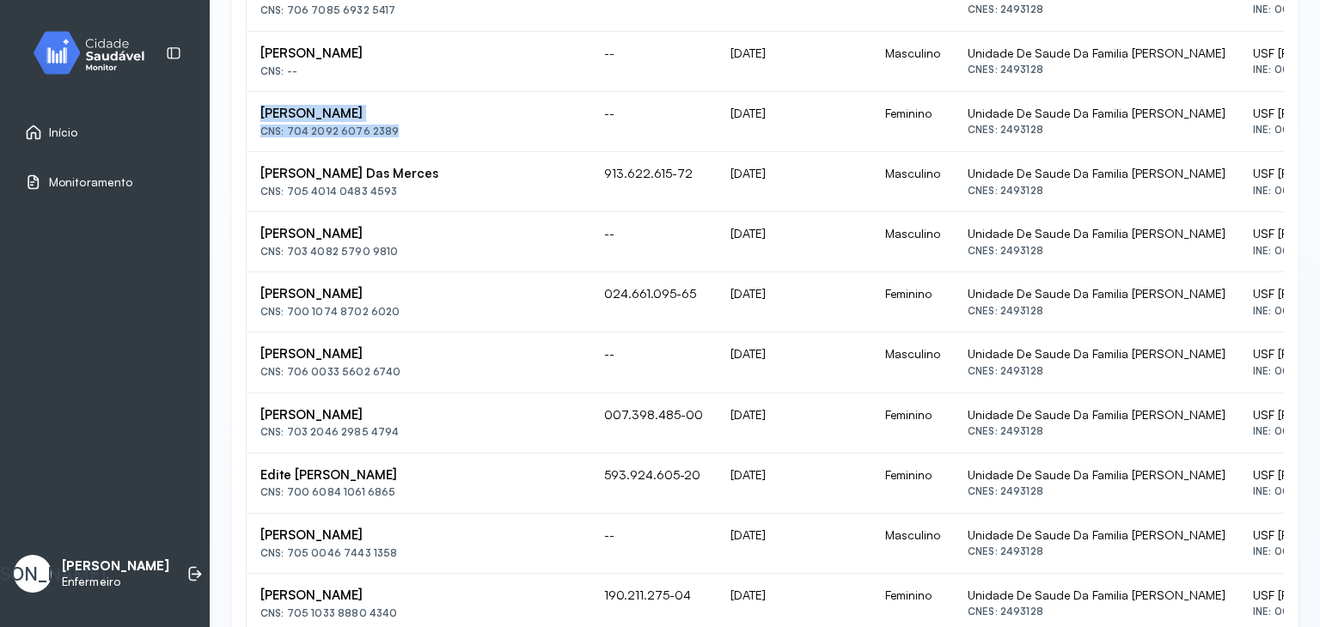
scroll to position [770, 0]
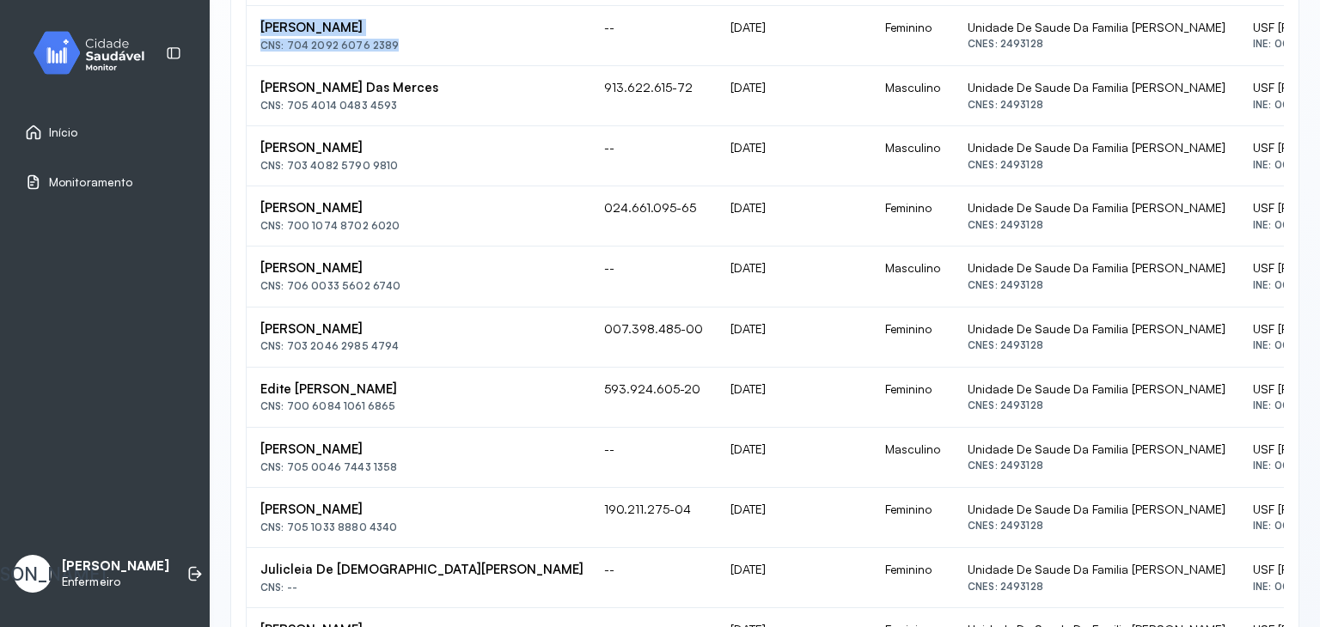
drag, startPoint x: 261, startPoint y: 382, endPoint x: 430, endPoint y: 388, distance: 168.5
click at [430, 388] on div "Edite [PERSON_NAME]" at bounding box center [418, 389] width 316 height 16
copy div "Edite [PERSON_NAME]"
drag, startPoint x: 261, startPoint y: 443, endPoint x: 418, endPoint y: 440, distance: 157.3
click at [418, 442] on div "[PERSON_NAME]" at bounding box center [418, 450] width 316 height 16
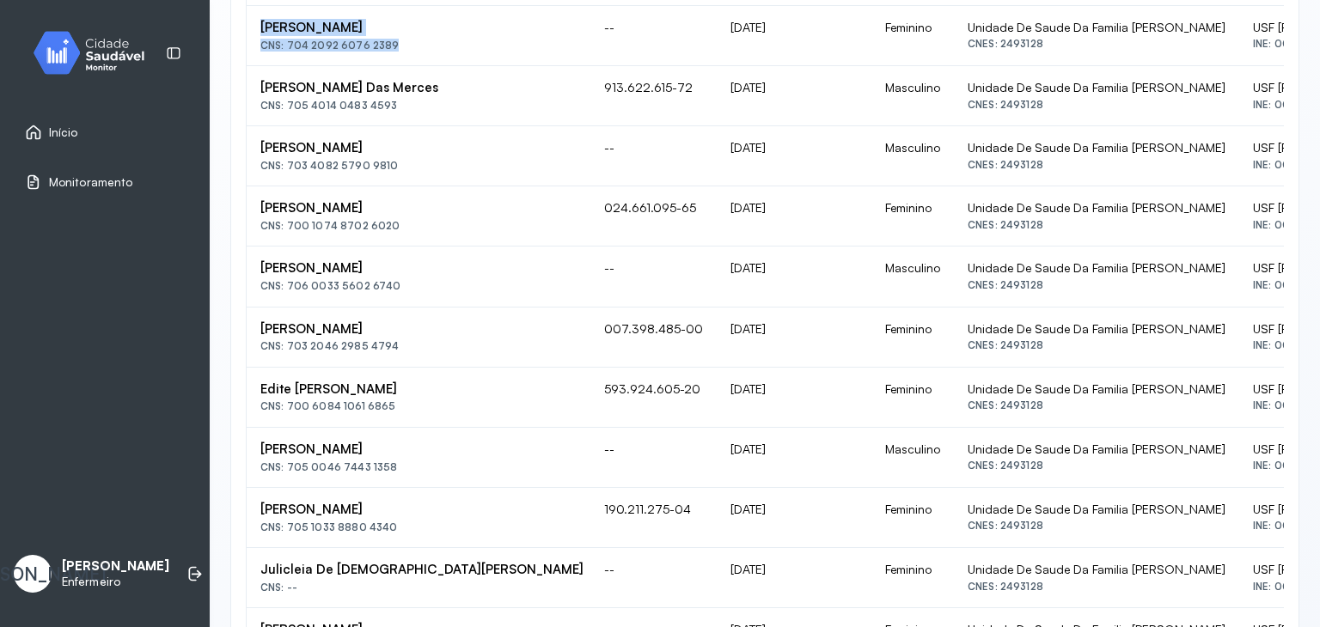
copy div "[PERSON_NAME]"
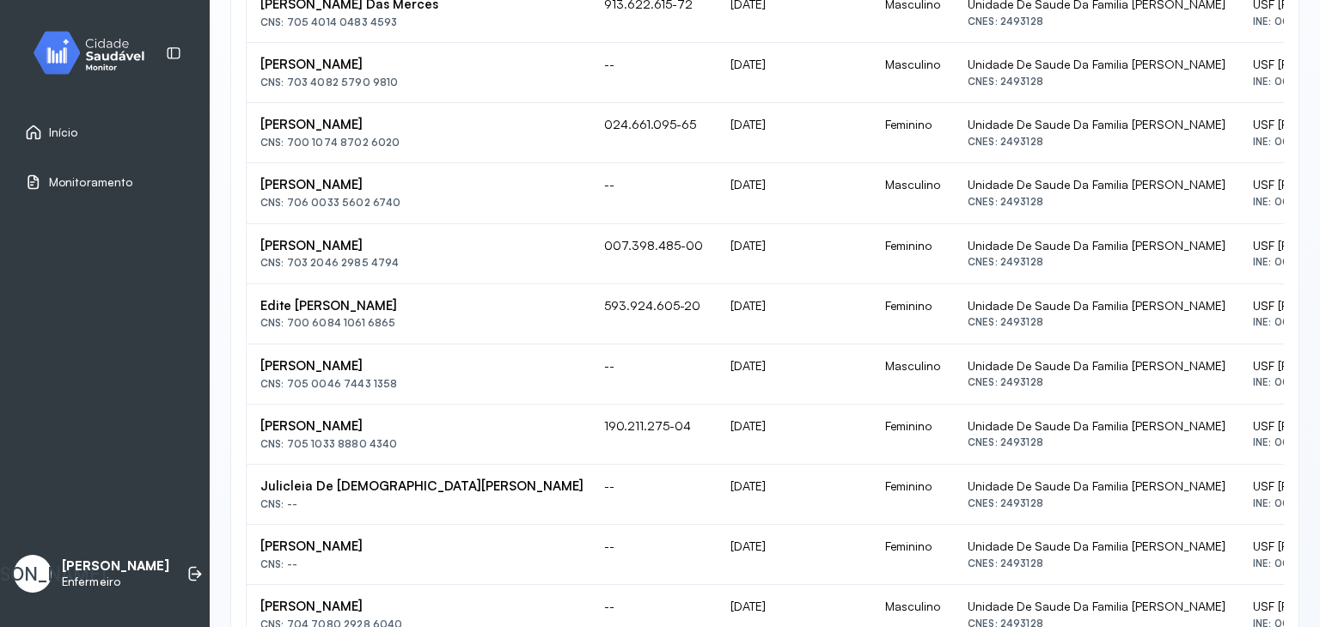
scroll to position [942, 0]
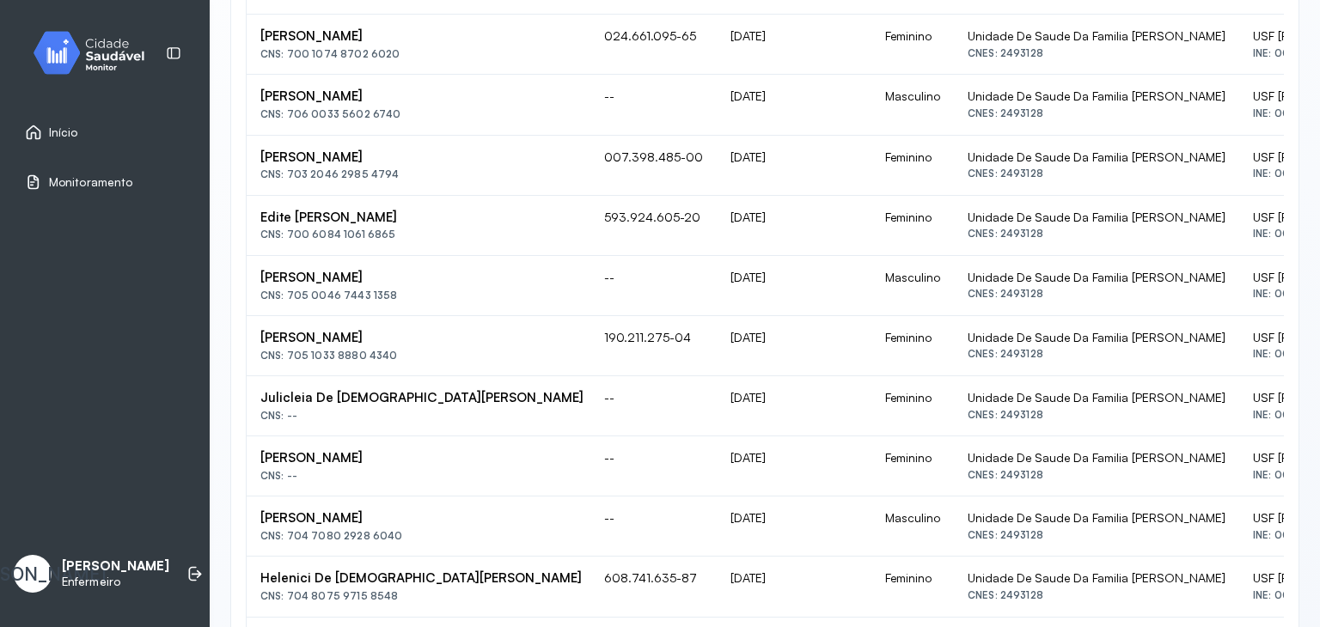
drag, startPoint x: 260, startPoint y: 335, endPoint x: 399, endPoint y: 333, distance: 138.4
click at [399, 333] on div "[PERSON_NAME]" at bounding box center [418, 338] width 316 height 16
copy div "[PERSON_NAME]"
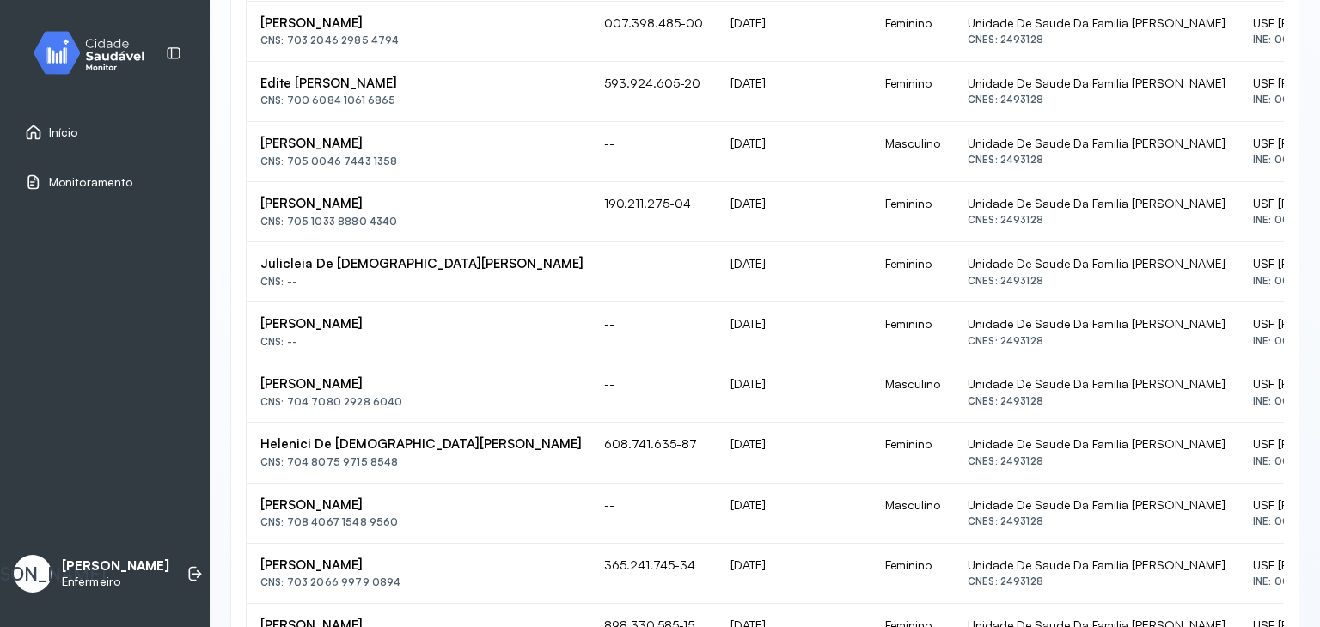
scroll to position [1114, 0]
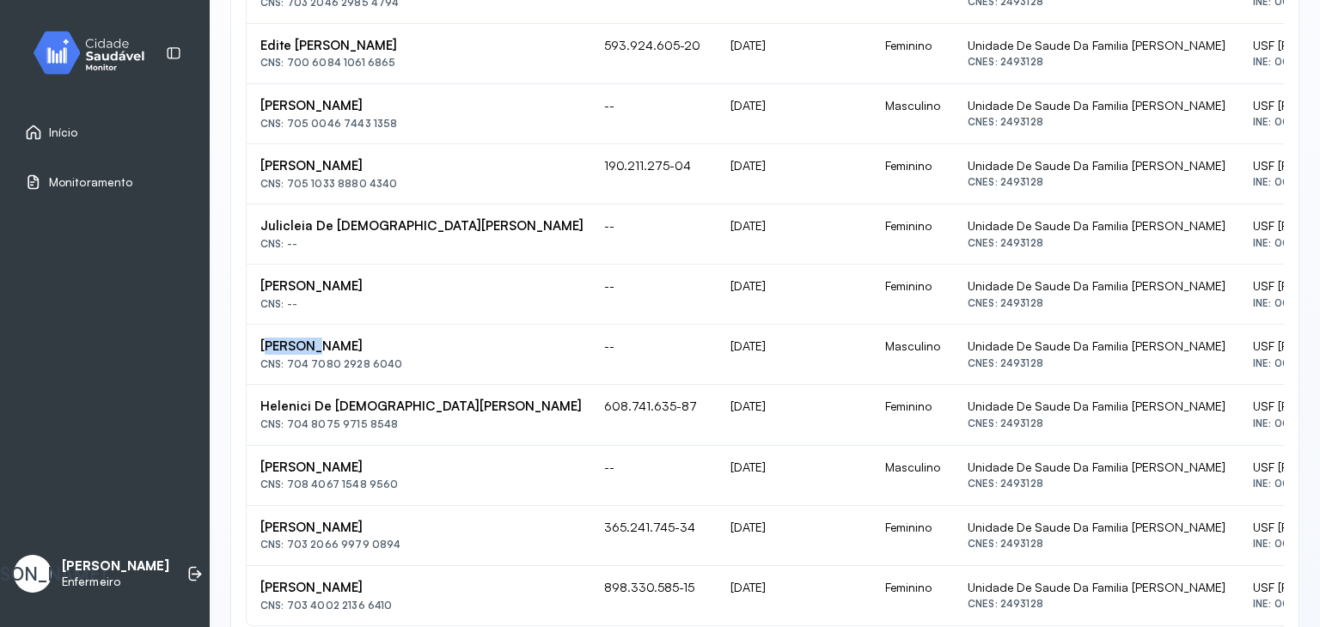
drag, startPoint x: 268, startPoint y: 347, endPoint x: 317, endPoint y: 348, distance: 49.0
click at [317, 348] on div "[PERSON_NAME]" at bounding box center [418, 347] width 316 height 16
drag, startPoint x: 262, startPoint y: 346, endPoint x: 394, endPoint y: 346, distance: 132.3
click at [394, 346] on div "[PERSON_NAME]" at bounding box center [418, 347] width 316 height 16
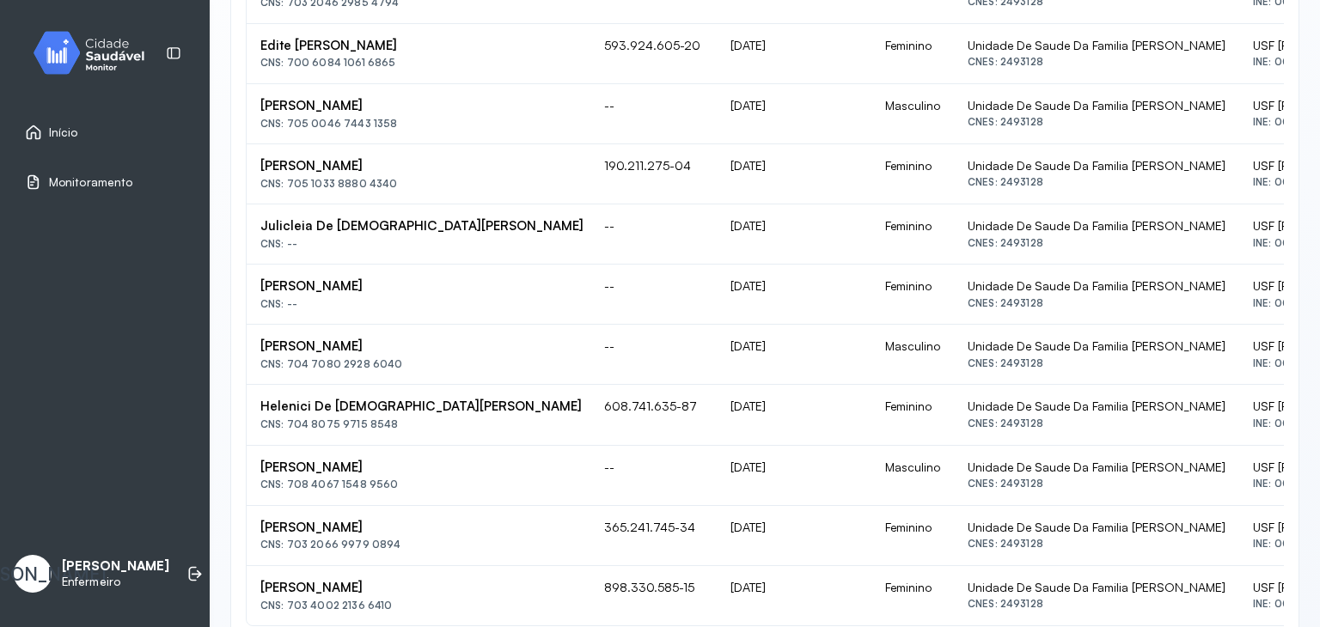
copy div "[PERSON_NAME]"
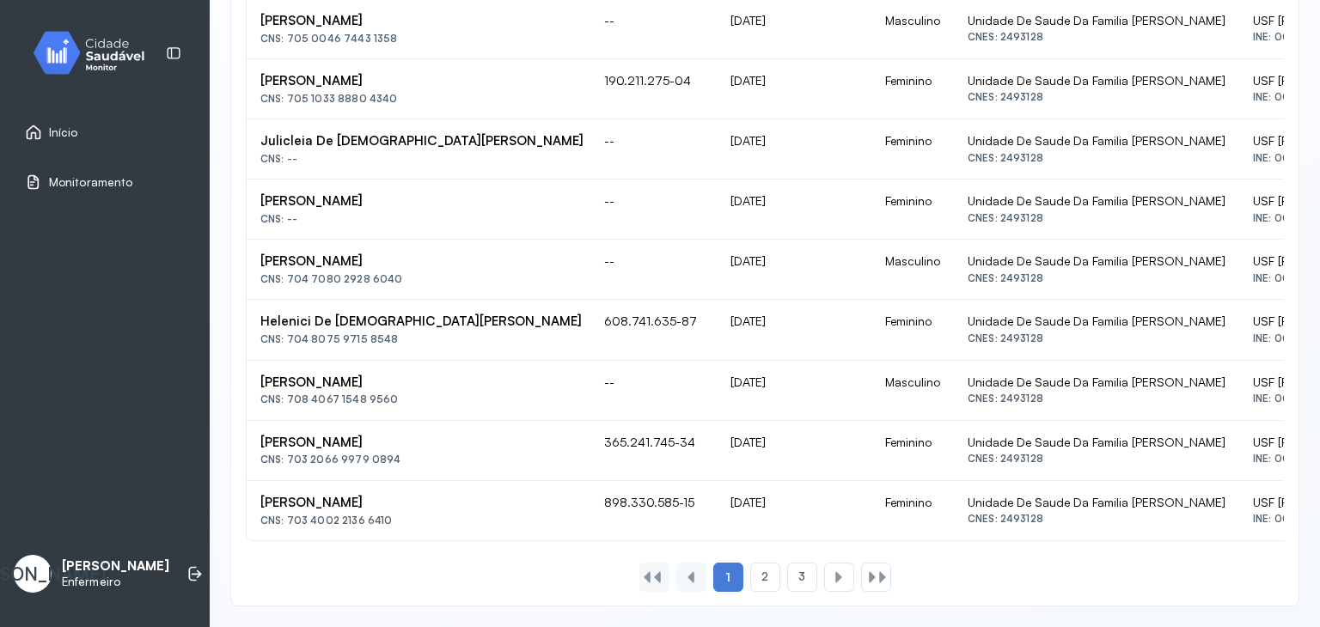
scroll to position [1207, 0]
drag, startPoint x: 290, startPoint y: 390, endPoint x: 417, endPoint y: 384, distance: 127.3
click at [417, 394] on div "CNS: 708 4067 1548 9560" at bounding box center [418, 400] width 316 height 12
click at [411, 394] on div "CNS: 708 4067 1548 9560" at bounding box center [418, 400] width 316 height 12
drag, startPoint x: 287, startPoint y: 448, endPoint x: 398, endPoint y: 443, distance: 110.9
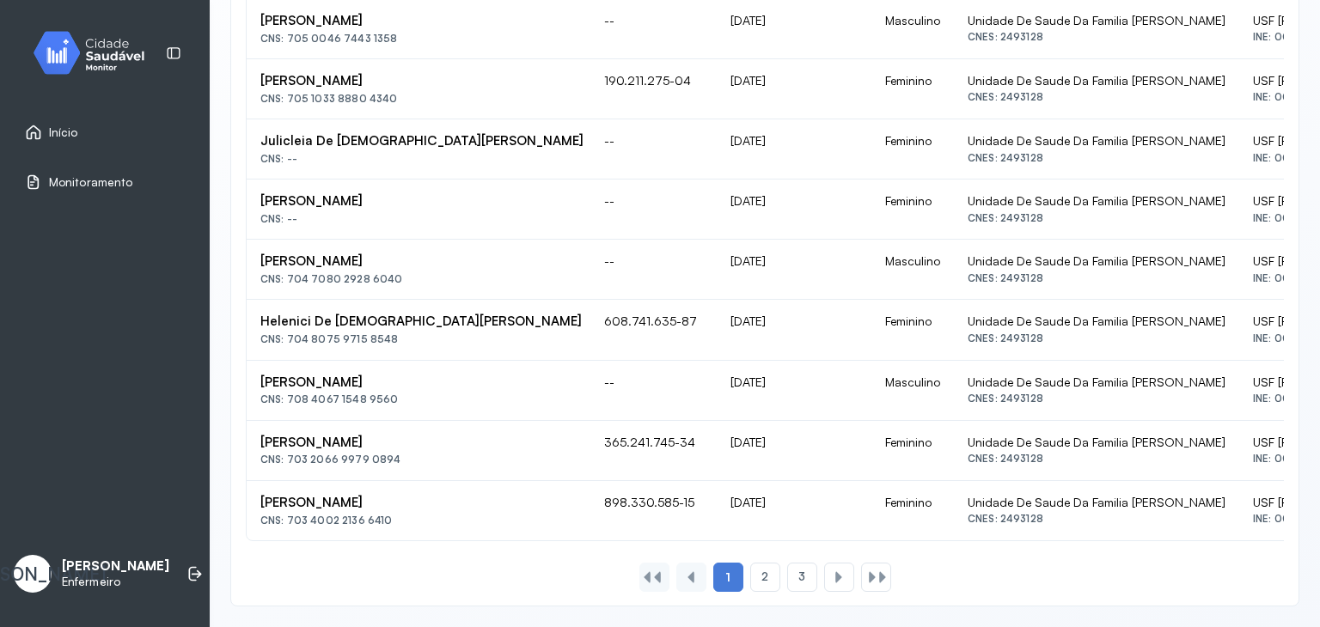
click at [398, 454] on div "CNS: 703 2066 9979 0894" at bounding box center [418, 460] width 316 height 12
drag, startPoint x: 290, startPoint y: 506, endPoint x: 400, endPoint y: 506, distance: 109.1
click at [400, 515] on div "CNS: 703 4002 2136 6410" at bounding box center [418, 521] width 316 height 12
click at [761, 577] on span "2" at bounding box center [764, 577] width 7 height 15
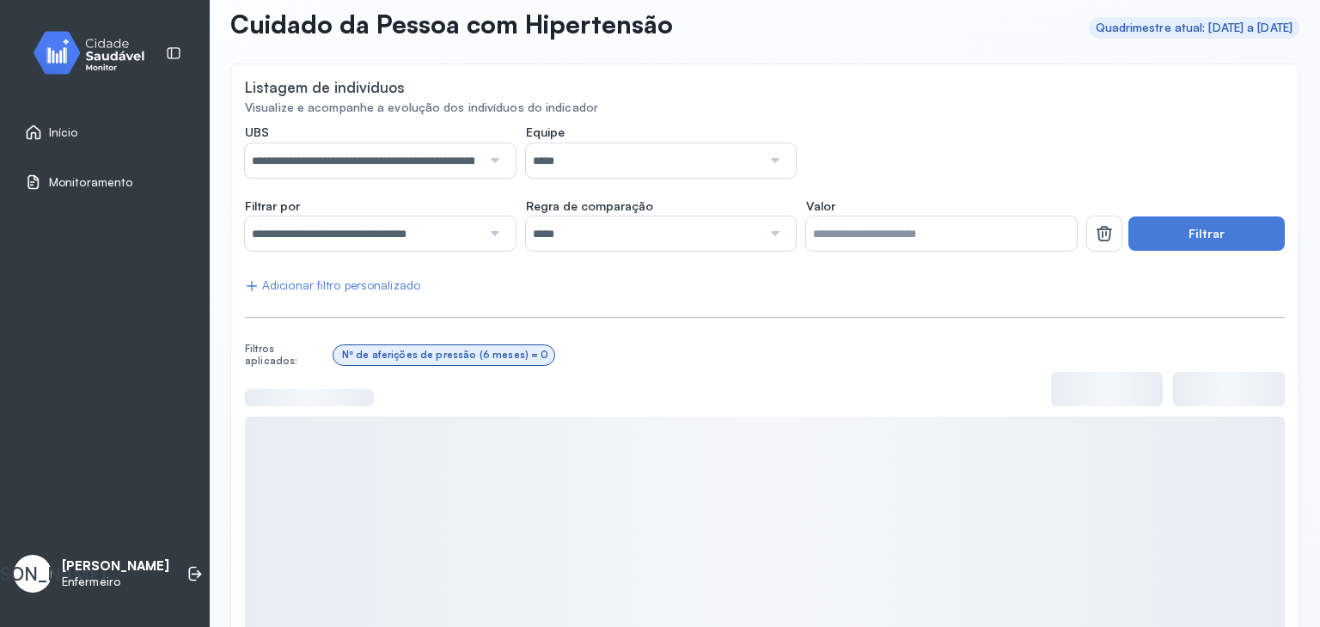
scroll to position [168, 0]
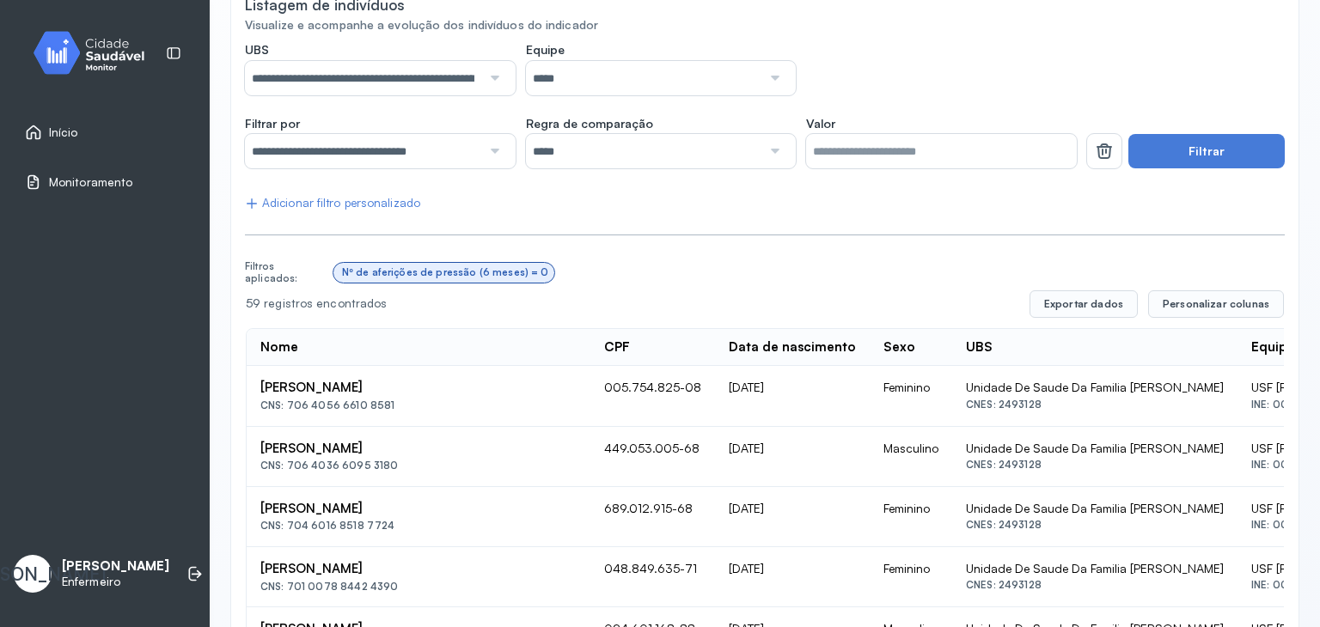
drag, startPoint x: 285, startPoint y: 406, endPoint x: 425, endPoint y: 427, distance: 141.6
click at [419, 388] on div "[PERSON_NAME]" at bounding box center [418, 388] width 316 height 16
drag, startPoint x: 259, startPoint y: 386, endPoint x: 485, endPoint y: 381, distance: 225.2
click at [485, 381] on td "[PERSON_NAME] CNS: 706 4056 6610 8581" at bounding box center [419, 396] width 344 height 60
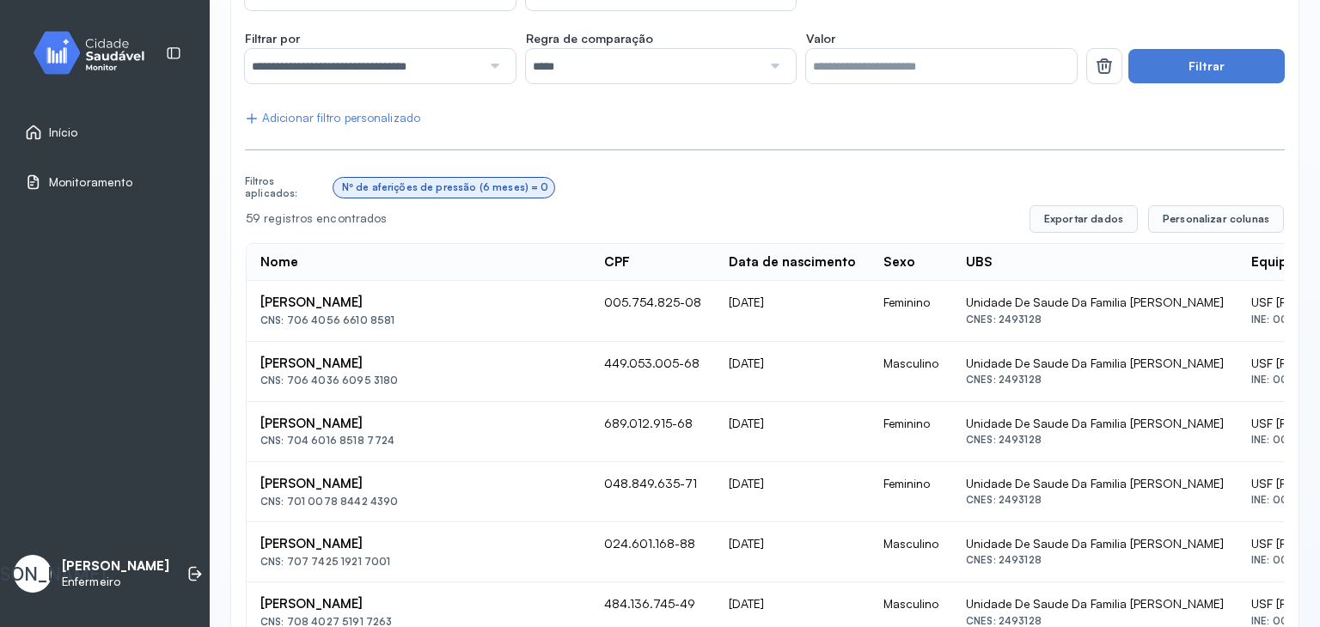
scroll to position [254, 0]
drag, startPoint x: 287, startPoint y: 373, endPoint x: 410, endPoint y: 388, distance: 123.7
click at [410, 388] on td "[PERSON_NAME] CNS: 706 4036 6095 3180" at bounding box center [419, 371] width 344 height 60
click at [344, 383] on div "CNS: 706 4036 6095 3180" at bounding box center [418, 380] width 316 height 12
drag, startPoint x: 370, startPoint y: 373, endPoint x: 399, endPoint y: 365, distance: 29.4
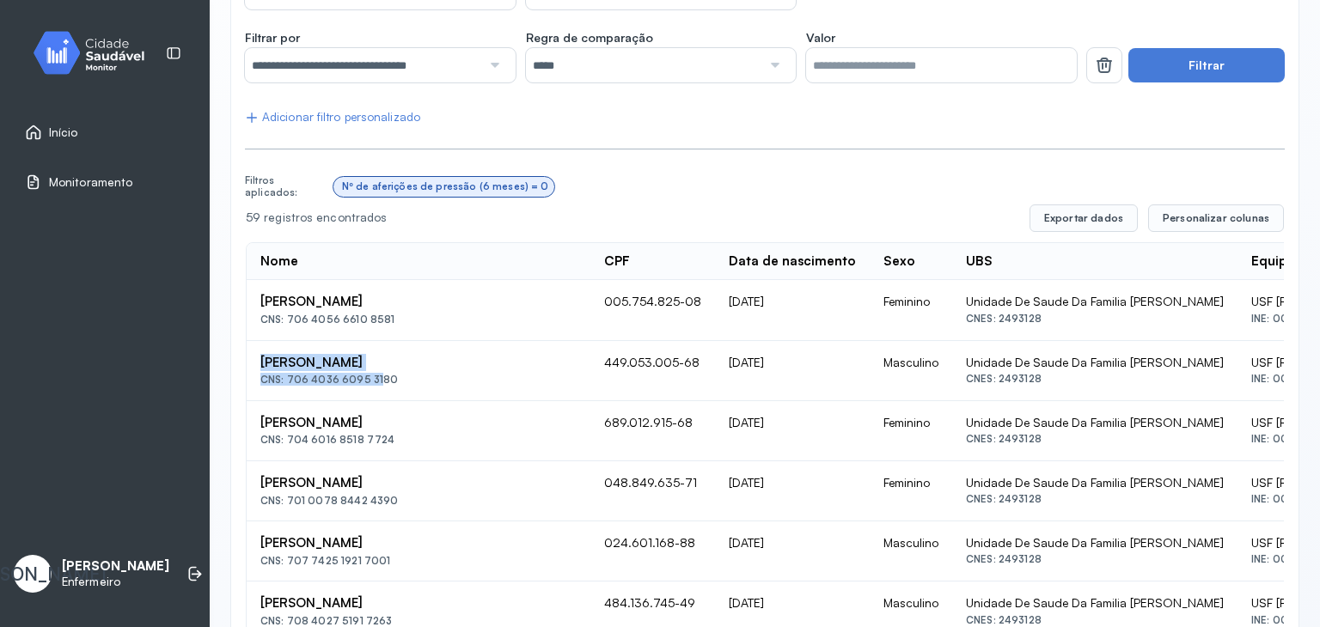
click at [388, 374] on div "CNS: 706 4036 6095 3180" at bounding box center [418, 380] width 316 height 12
click at [431, 375] on div "CNS: 706 4036 6095 3180" at bounding box center [418, 380] width 316 height 12
click at [280, 355] on div "[PERSON_NAME]" at bounding box center [418, 363] width 316 height 16
drag, startPoint x: 262, startPoint y: 361, endPoint x: 413, endPoint y: 355, distance: 151.3
click at [413, 355] on div "[PERSON_NAME]" at bounding box center [418, 363] width 316 height 16
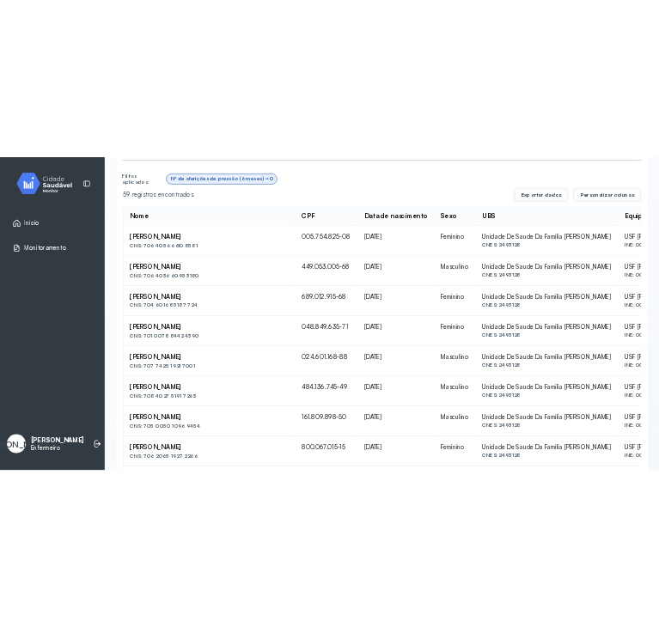
scroll to position [426, 0]
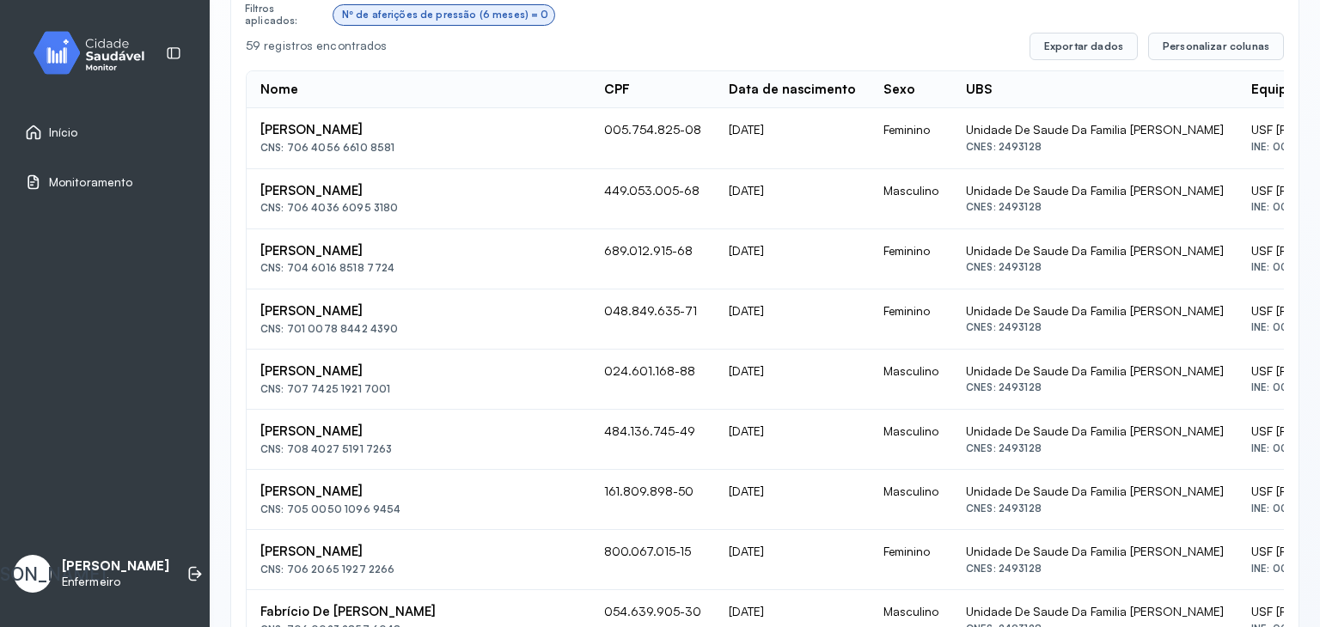
drag, startPoint x: 289, startPoint y: 321, endPoint x: 412, endPoint y: 331, distance: 124.1
click at [412, 331] on div "CNS: 701 0078 8442 4390" at bounding box center [418, 329] width 316 height 12
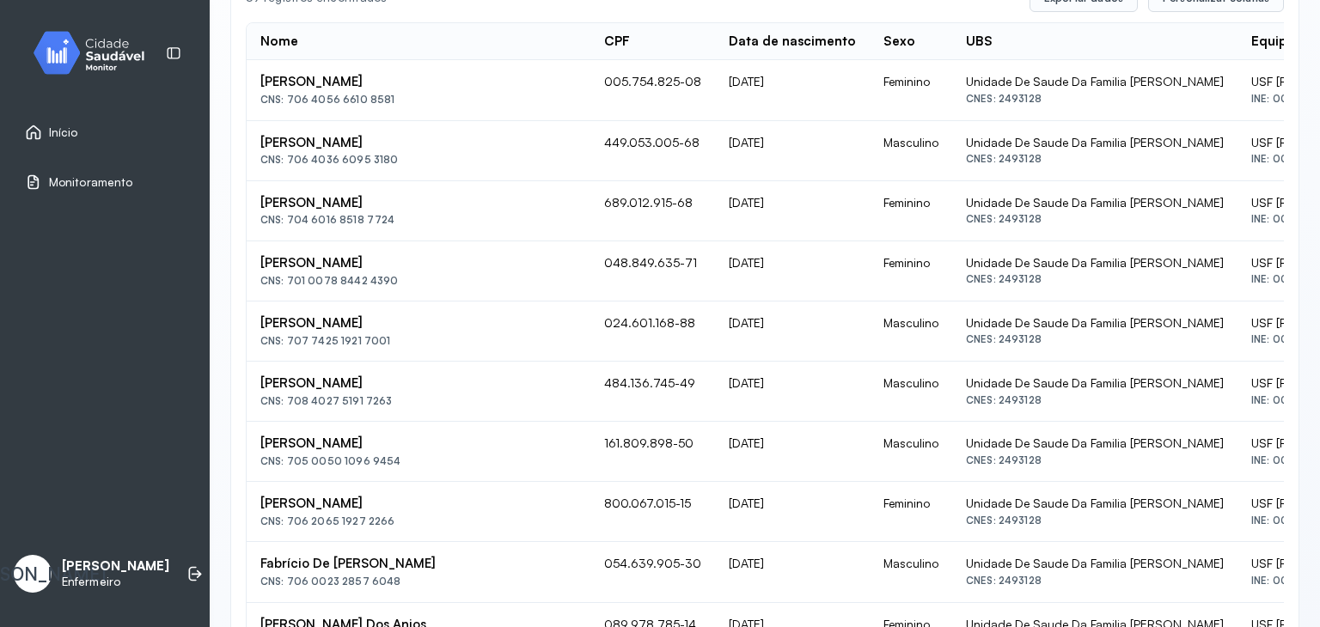
scroll to position [512, 0]
